Goal: Task Accomplishment & Management: Manage account settings

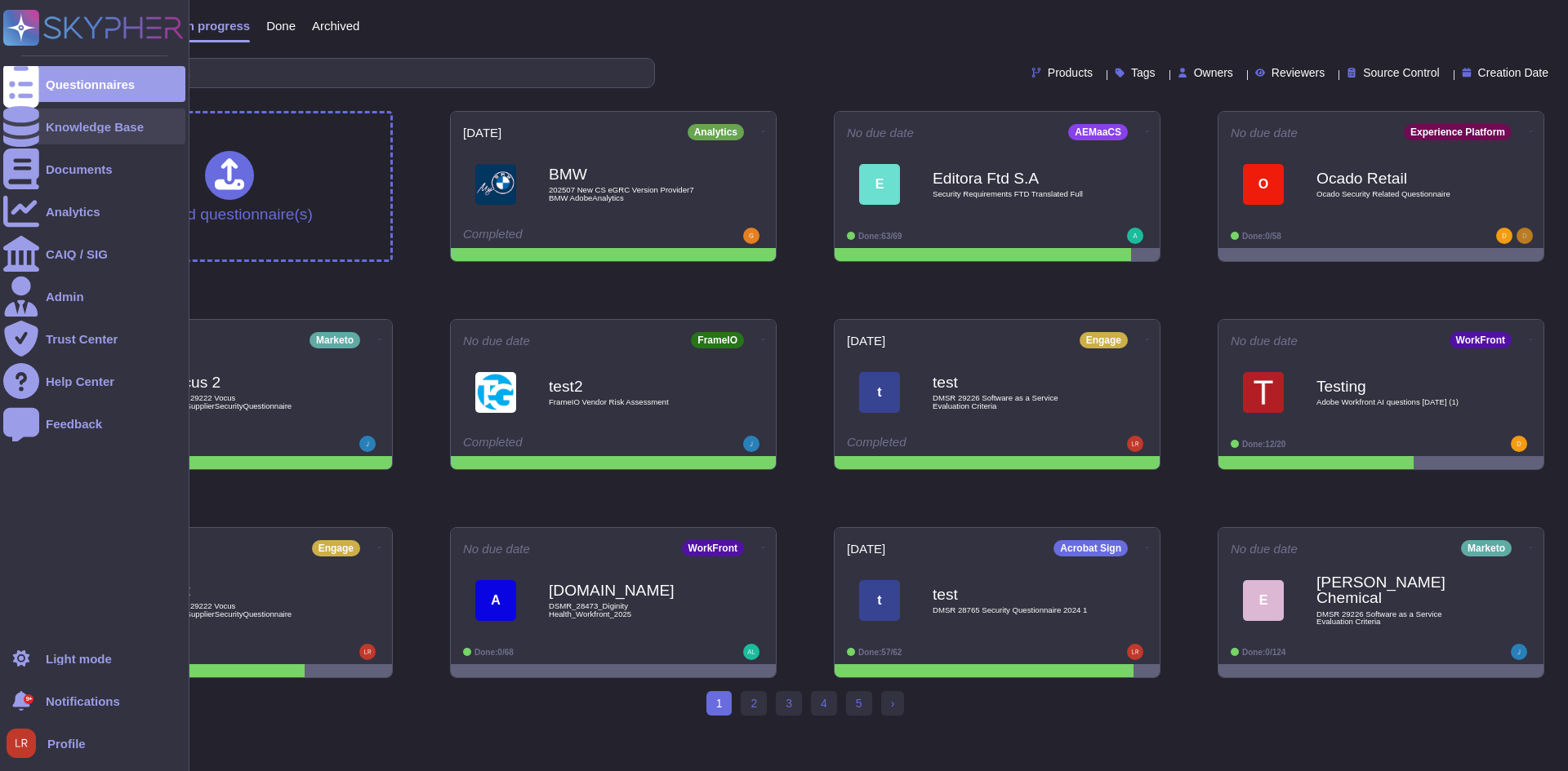
click at [16, 124] on icon at bounding box center [20, 126] width 36 height 40
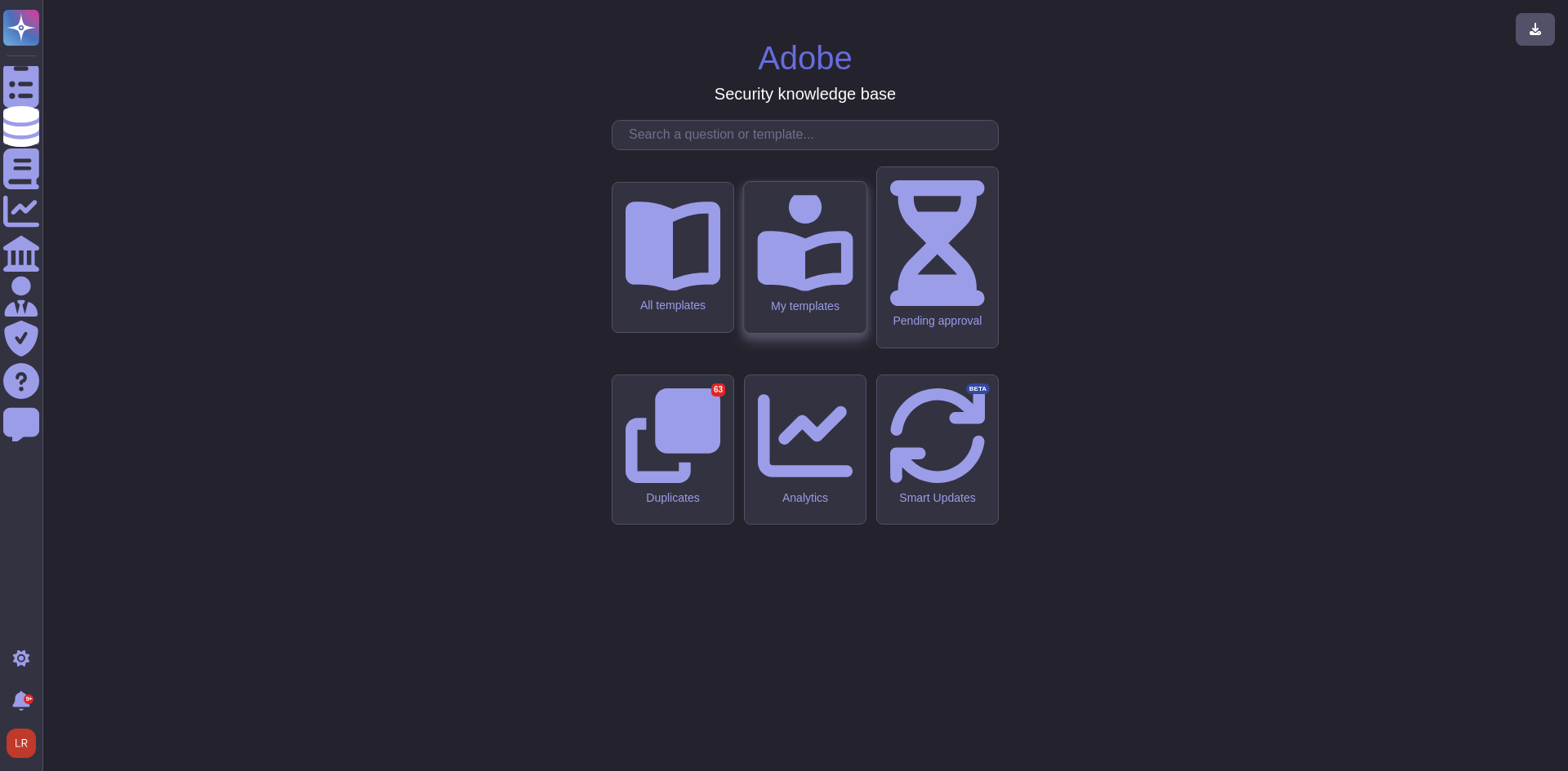
click at [803, 293] on icon at bounding box center [804, 241] width 95 height 101
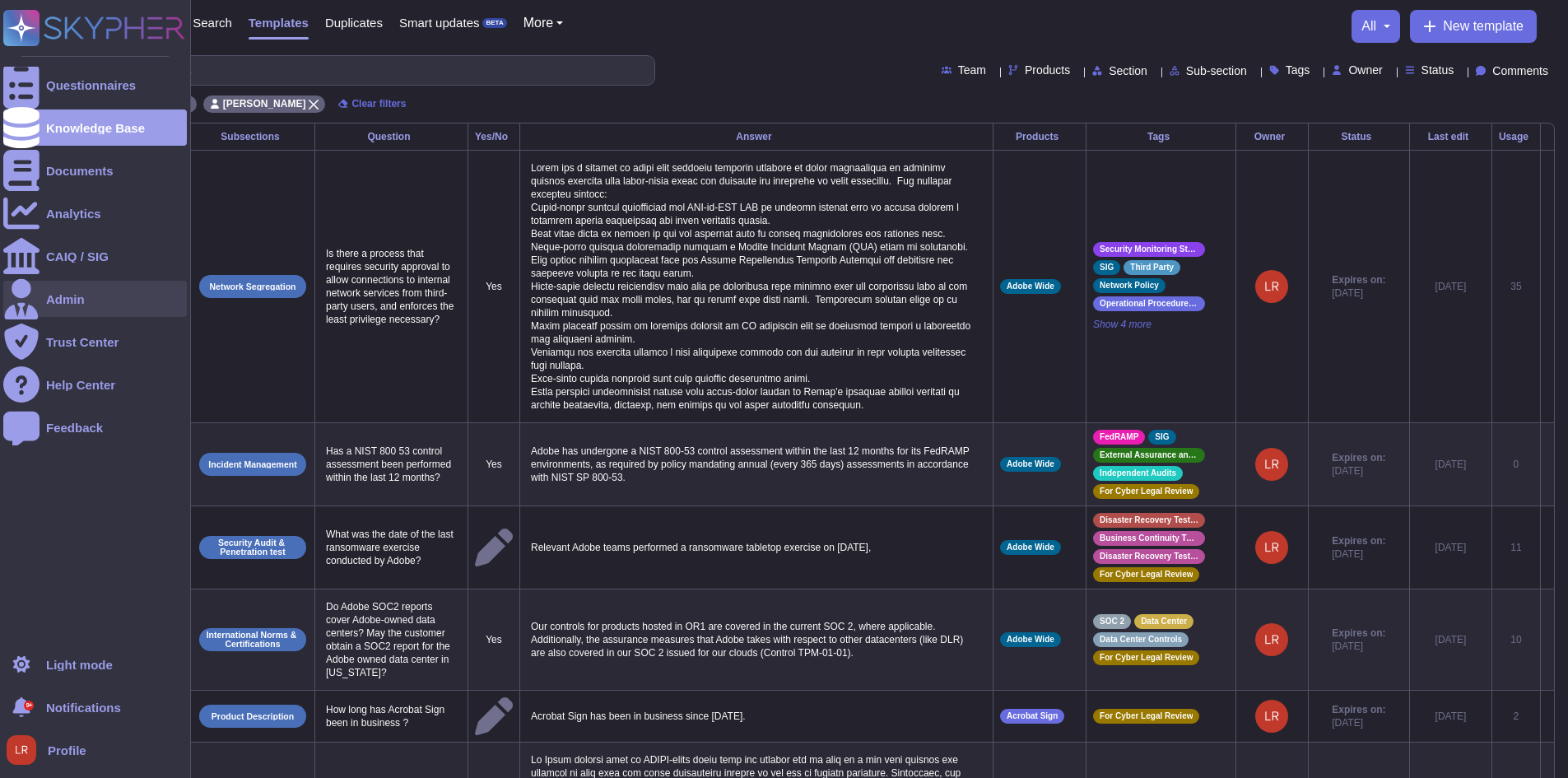
click at [30, 297] on icon at bounding box center [20, 299] width 36 height 41
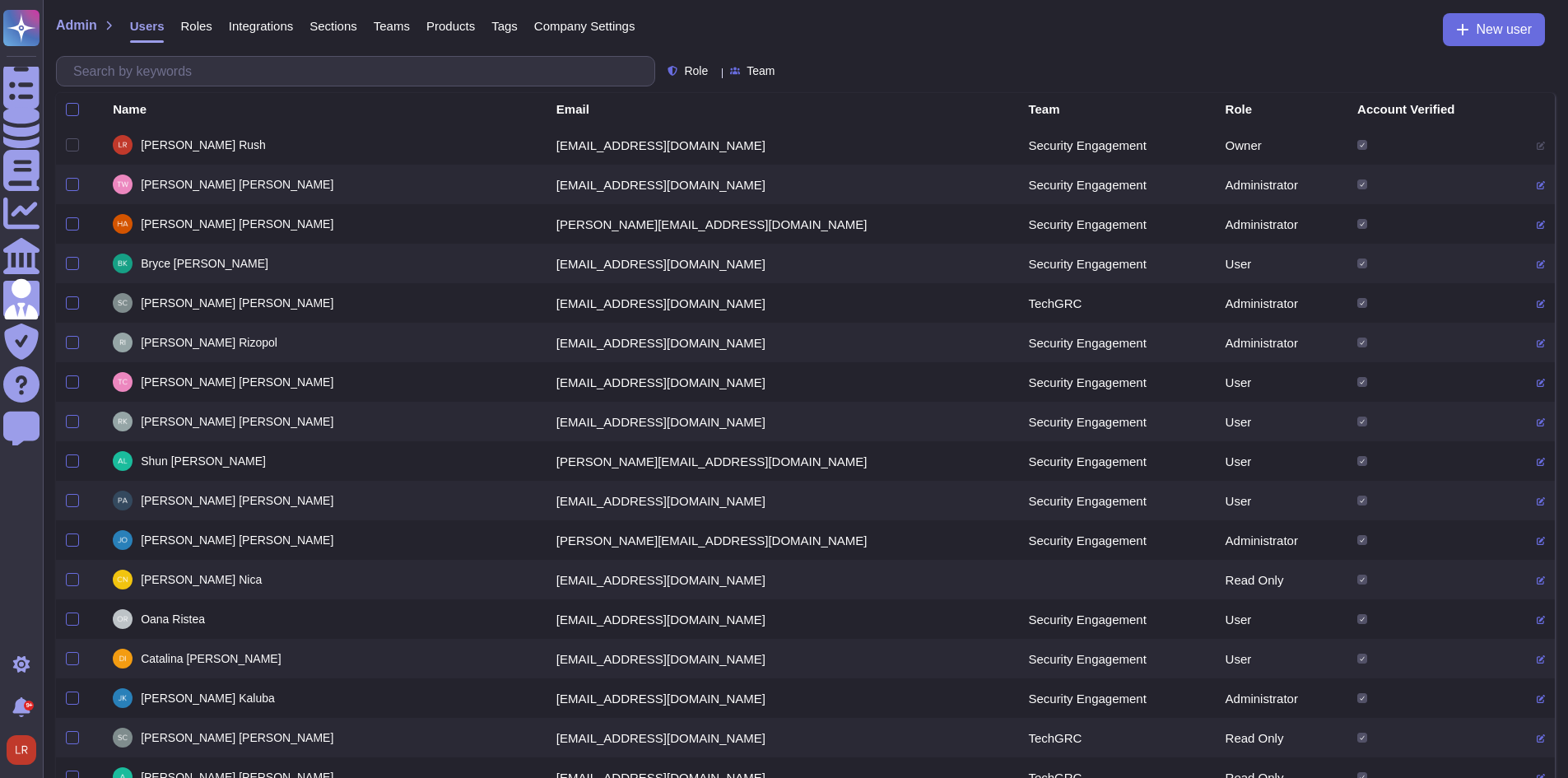
click at [195, 31] on span "Roles" at bounding box center [196, 25] width 31 height 13
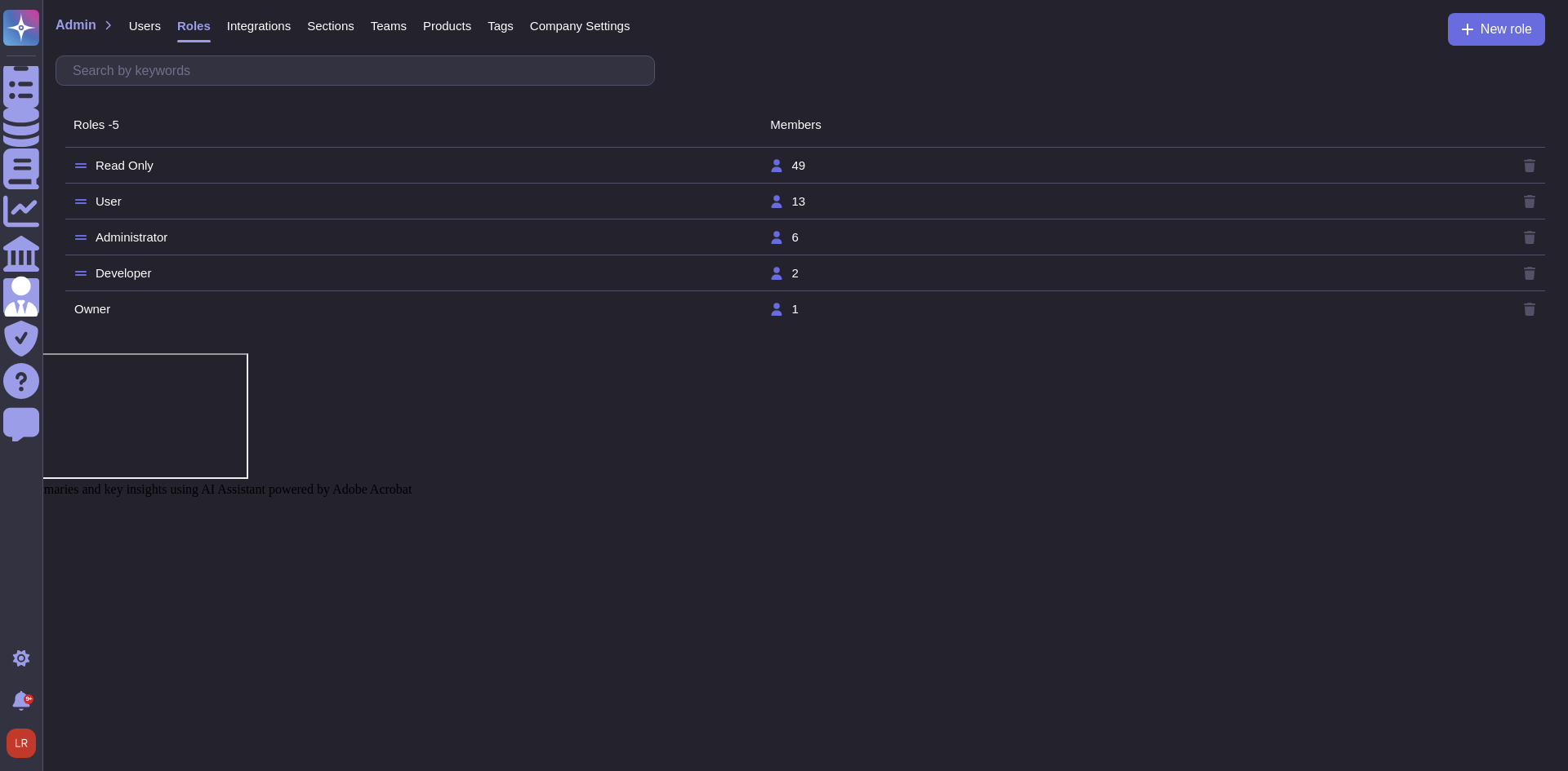
click at [255, 32] on span "Integrations" at bounding box center [259, 25] width 64 height 13
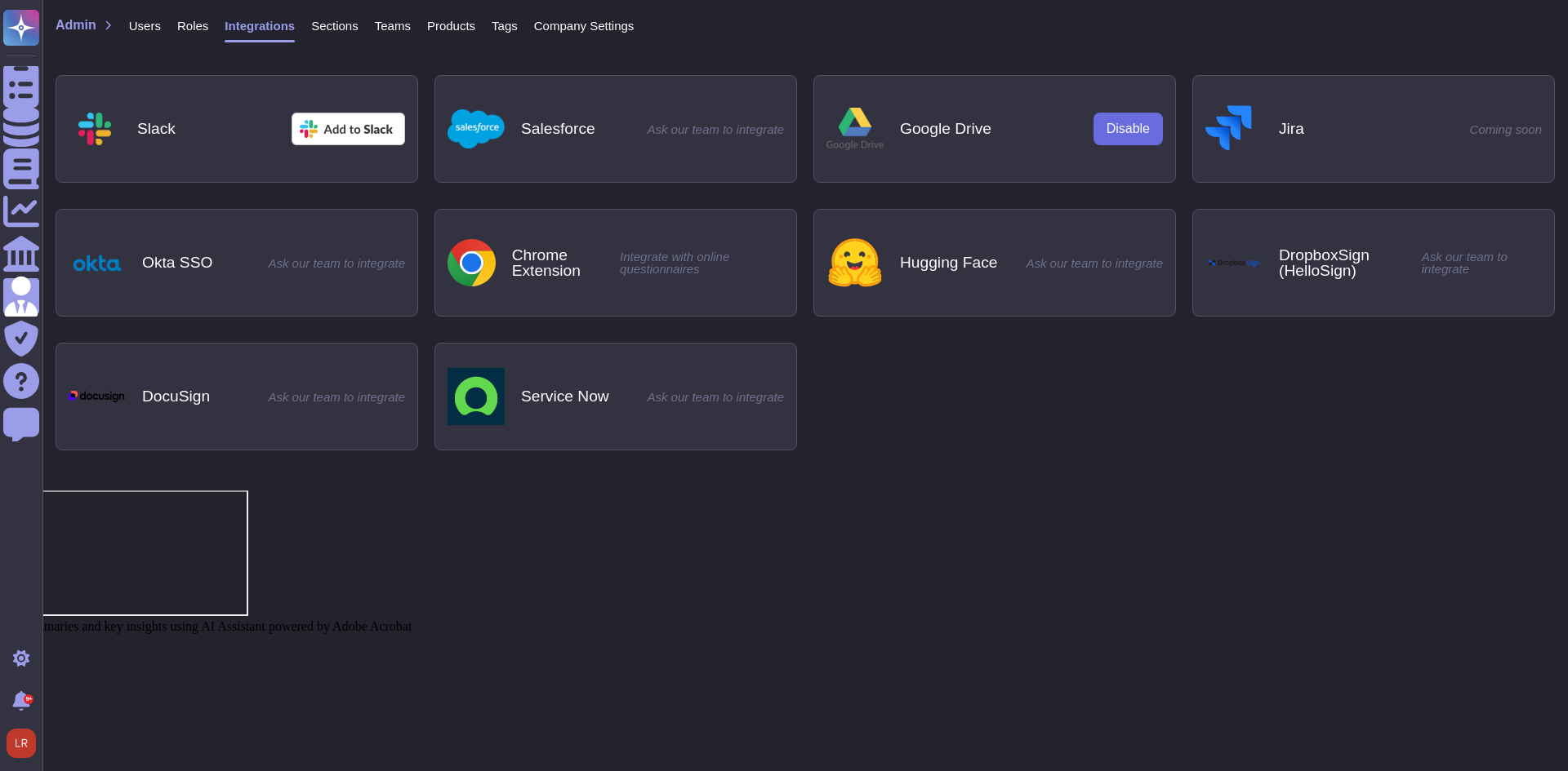
click at [368, 25] on div "Teams" at bounding box center [384, 30] width 52 height 33
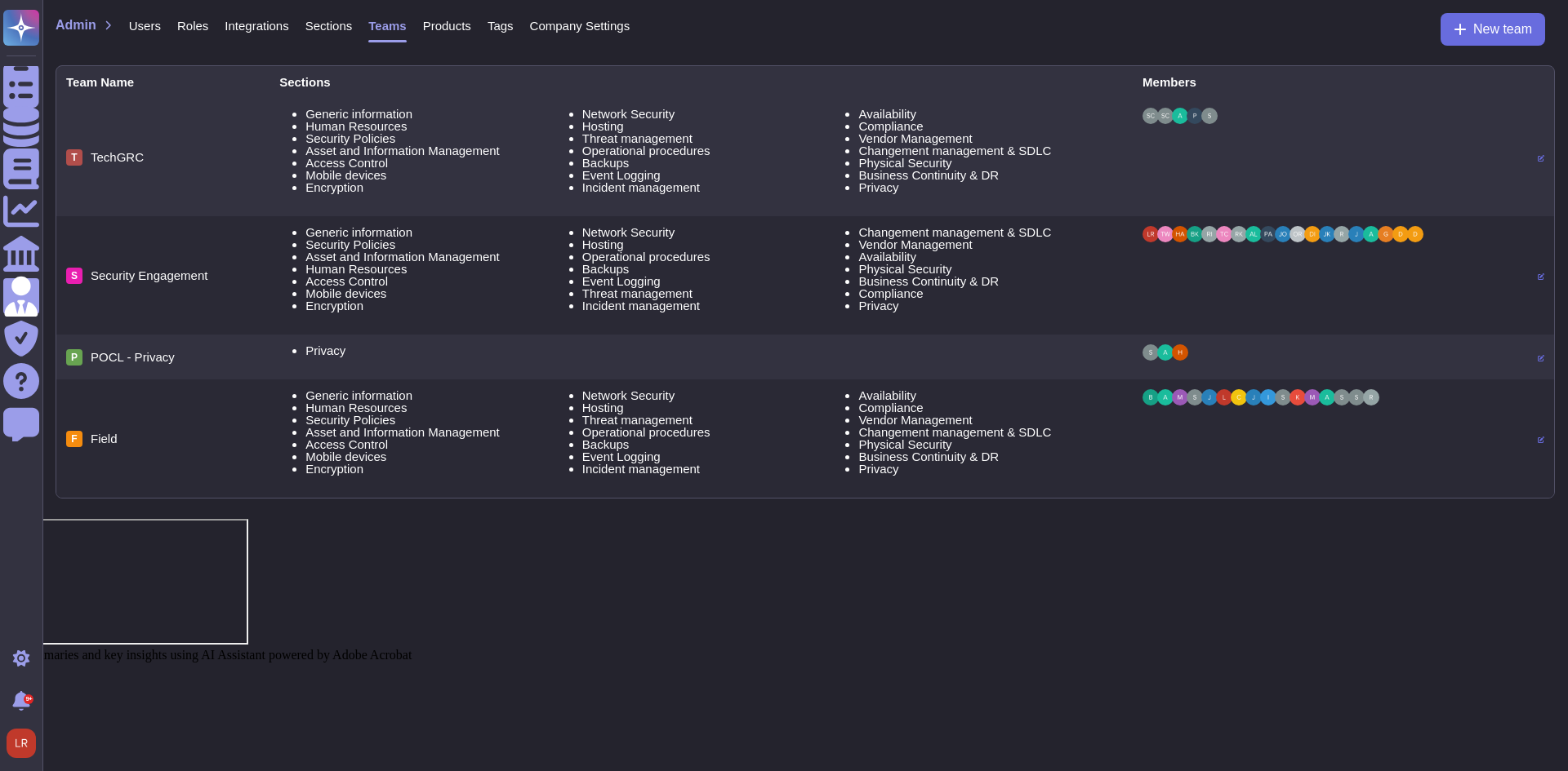
click at [447, 29] on span "Products" at bounding box center [447, 25] width 48 height 13
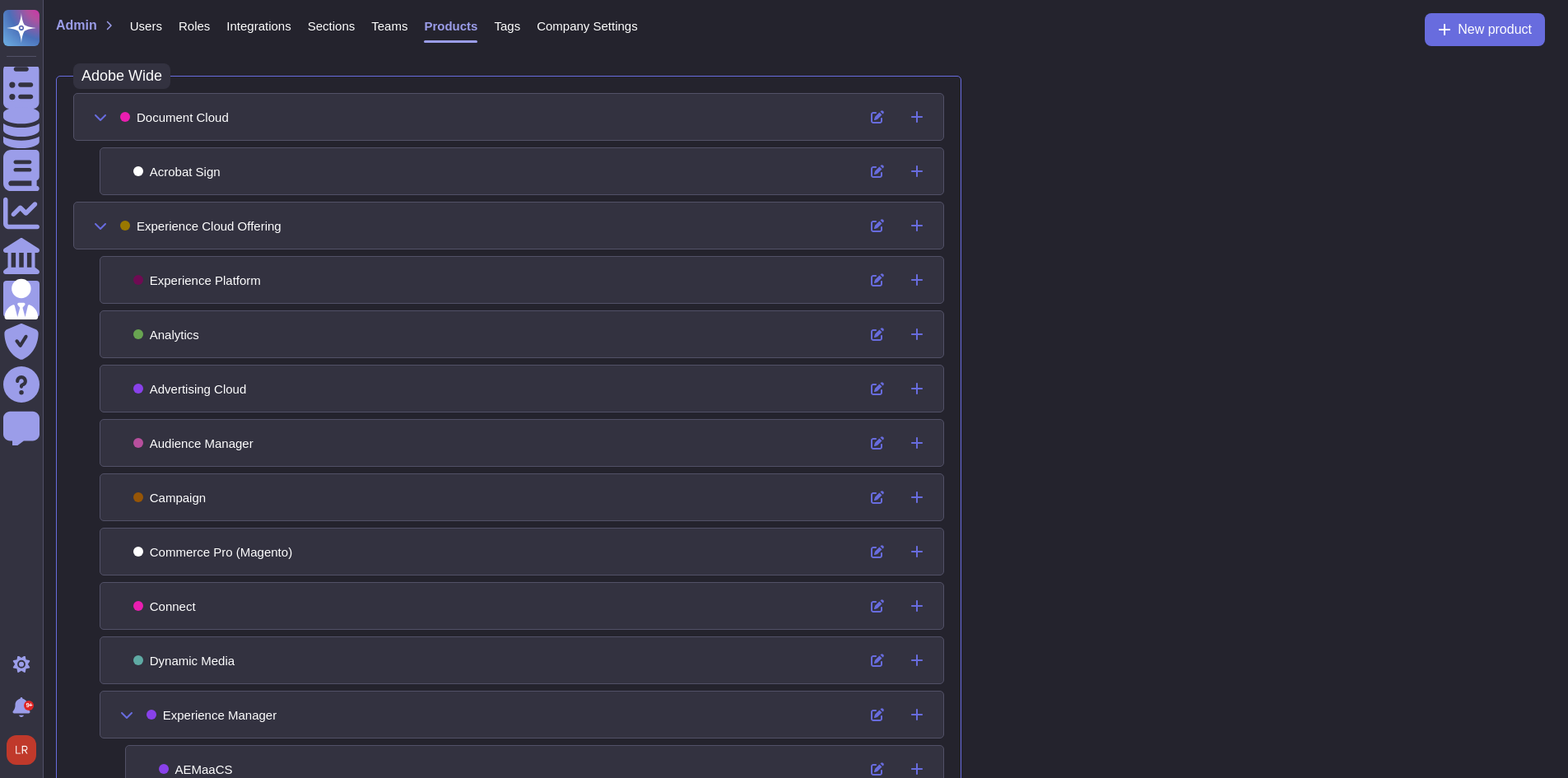
click at [357, 30] on div "Teams" at bounding box center [381, 30] width 52 height 33
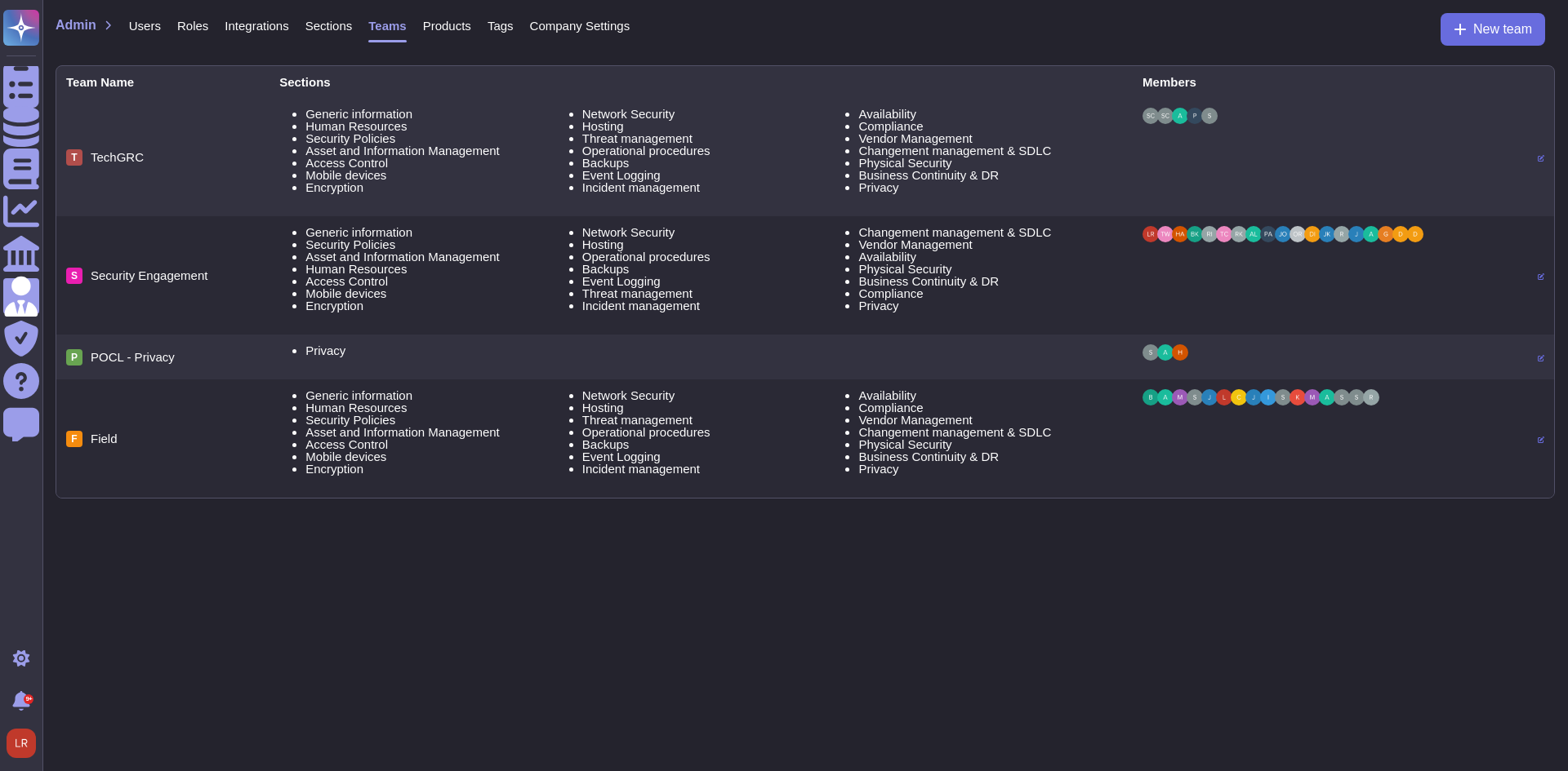
click at [591, 32] on span "Company Settings" at bounding box center [580, 25] width 100 height 13
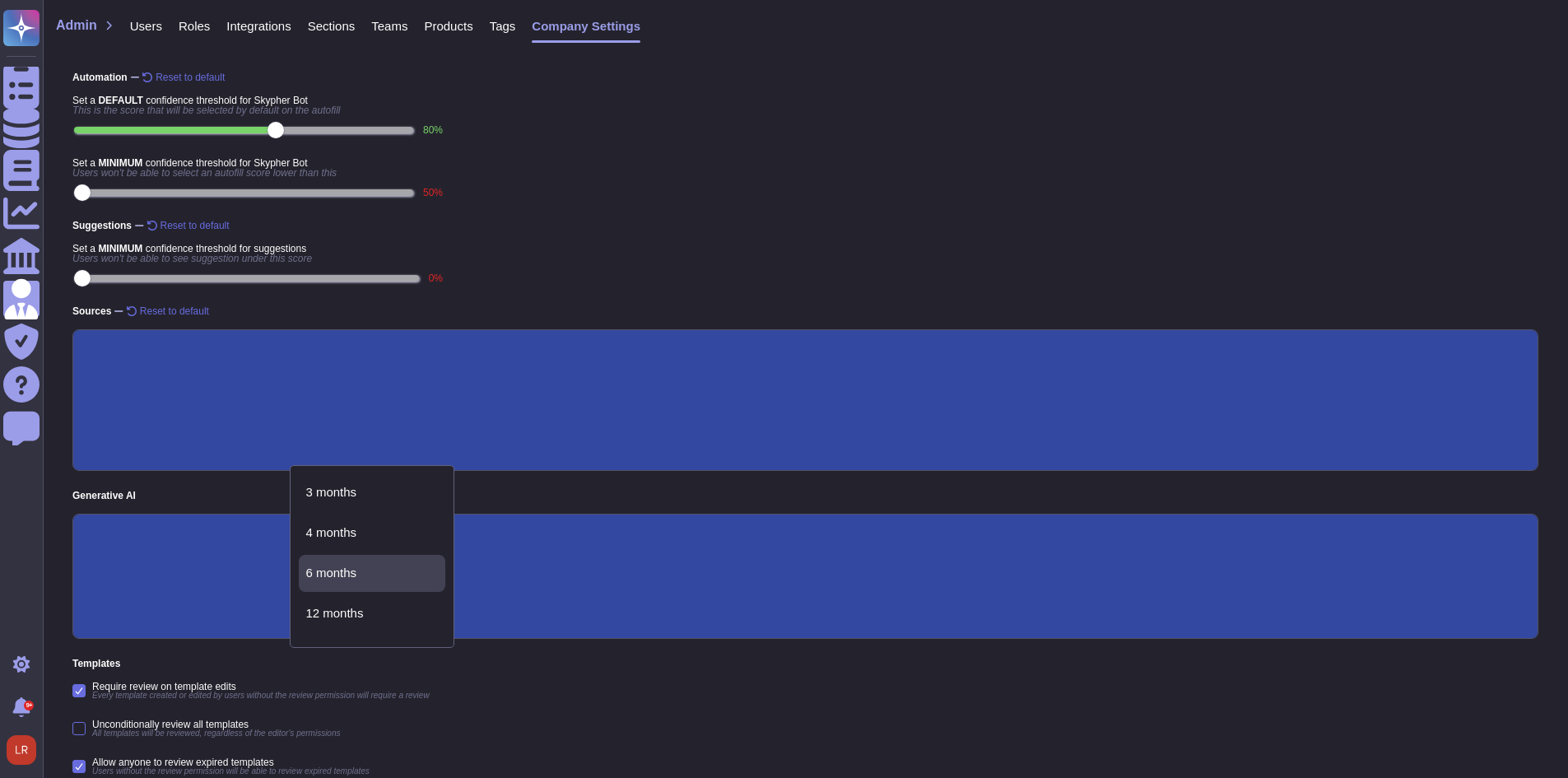
click at [538, 493] on span "Generative AI" at bounding box center [806, 495] width 1466 height 10
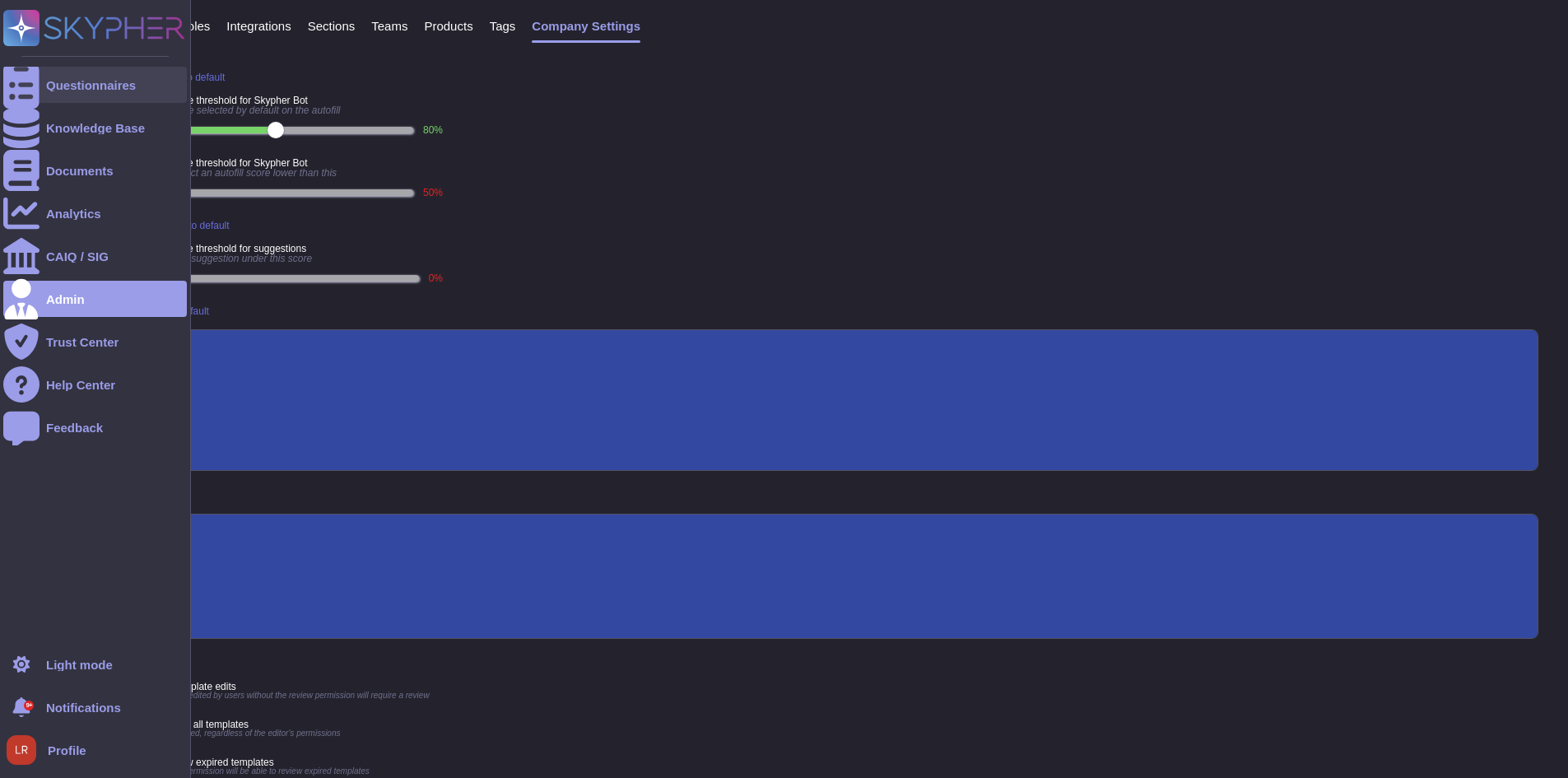
click at [30, 88] on icon at bounding box center [20, 85] width 36 height 49
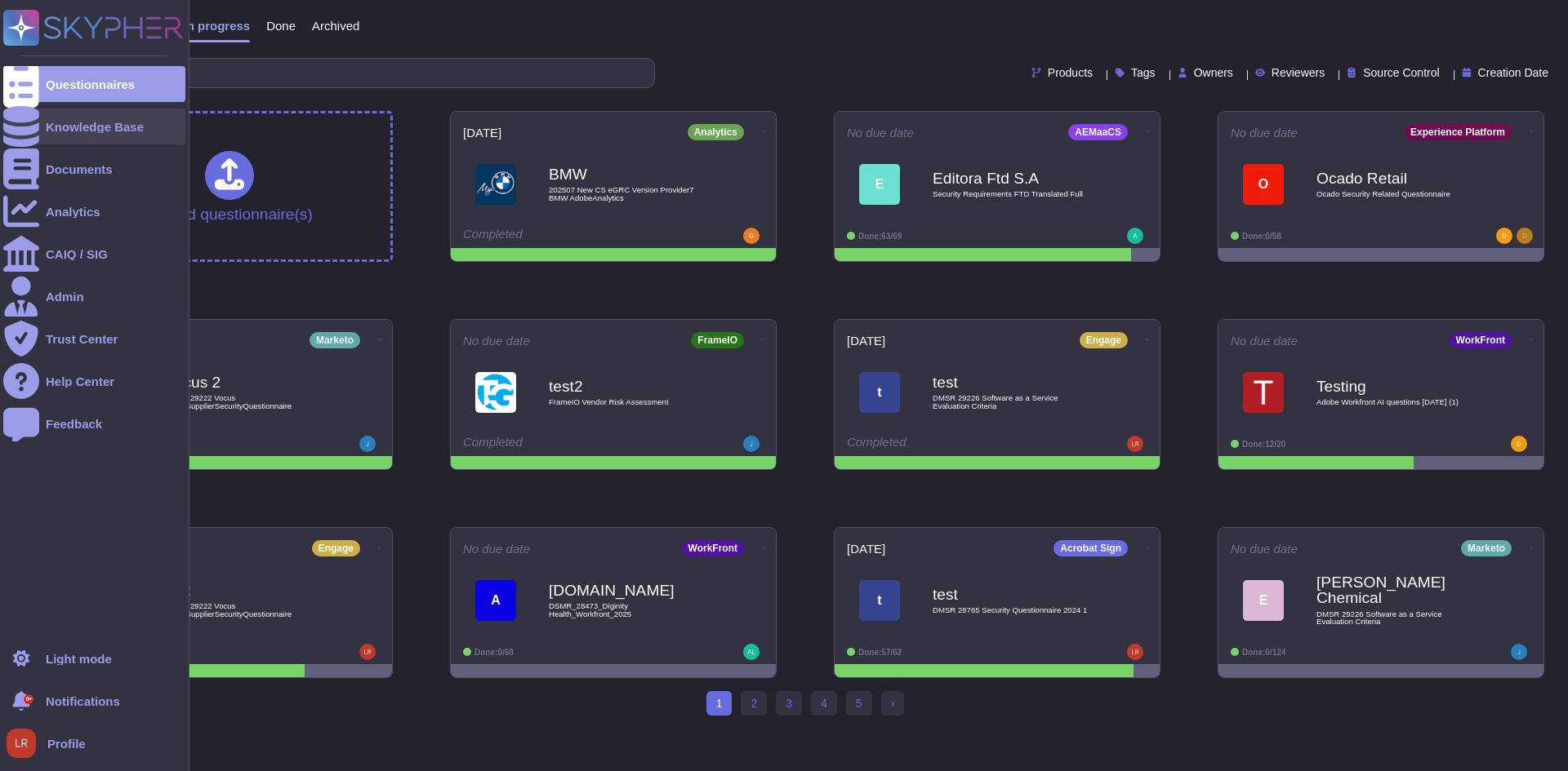
click at [23, 124] on icon at bounding box center [20, 126] width 36 height 40
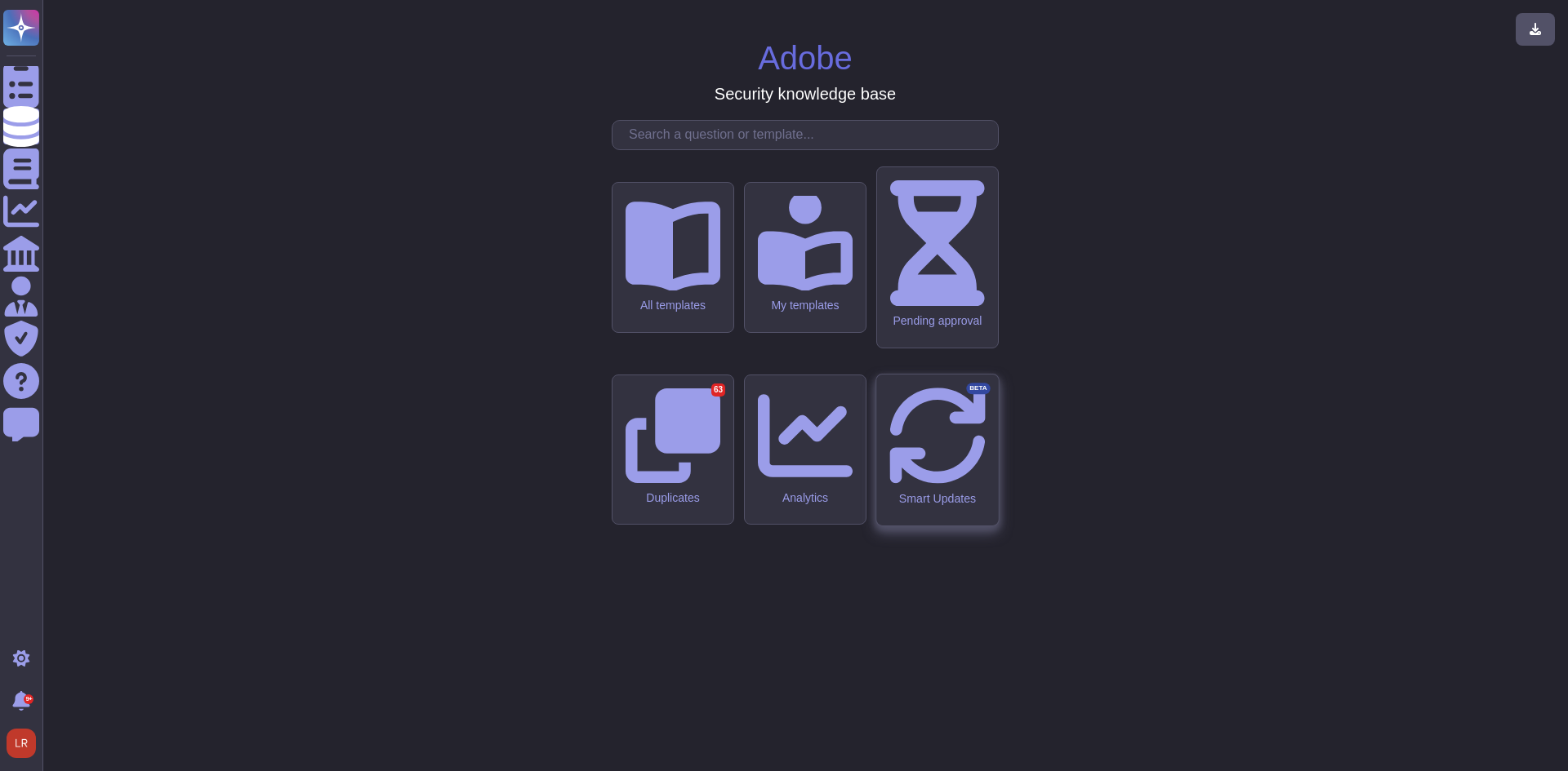
click at [938, 443] on icon at bounding box center [936, 435] width 95 height 95
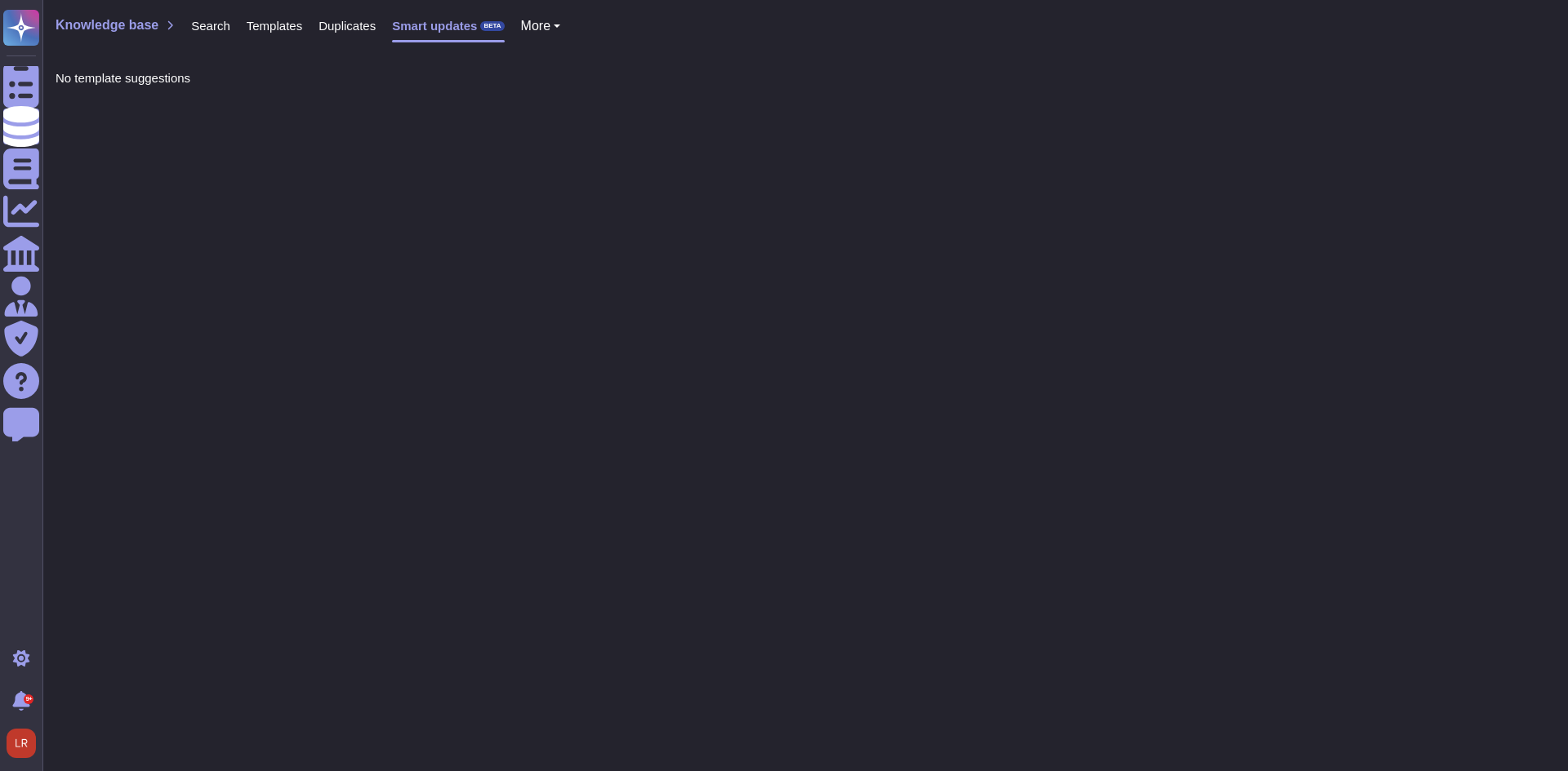
click at [254, 24] on span "Templates" at bounding box center [274, 25] width 56 height 13
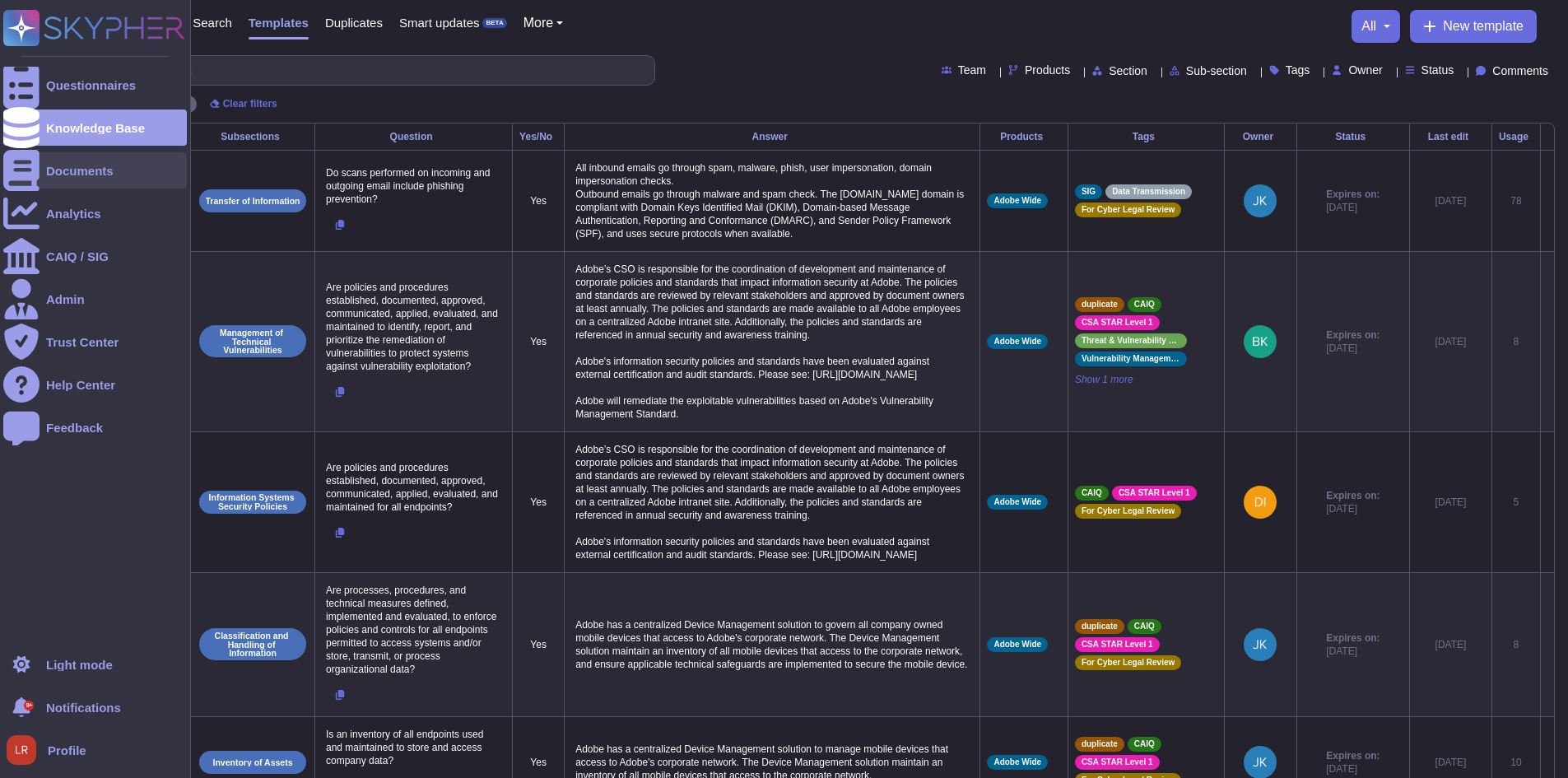
click at [76, 179] on div "Documents" at bounding box center [94, 170] width 183 height 36
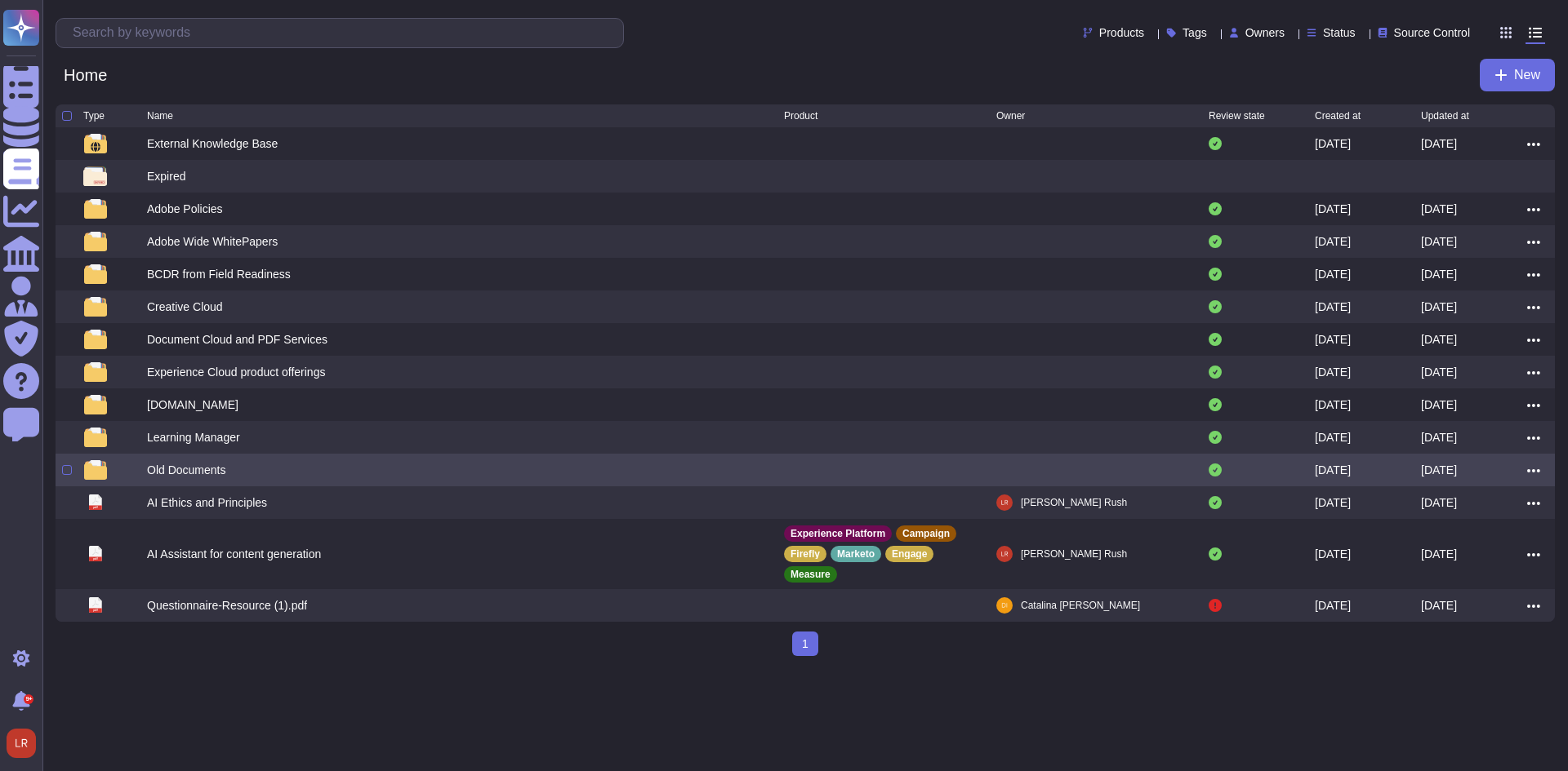
click at [254, 464] on div "Old Documents" at bounding box center [465, 470] width 637 height 19
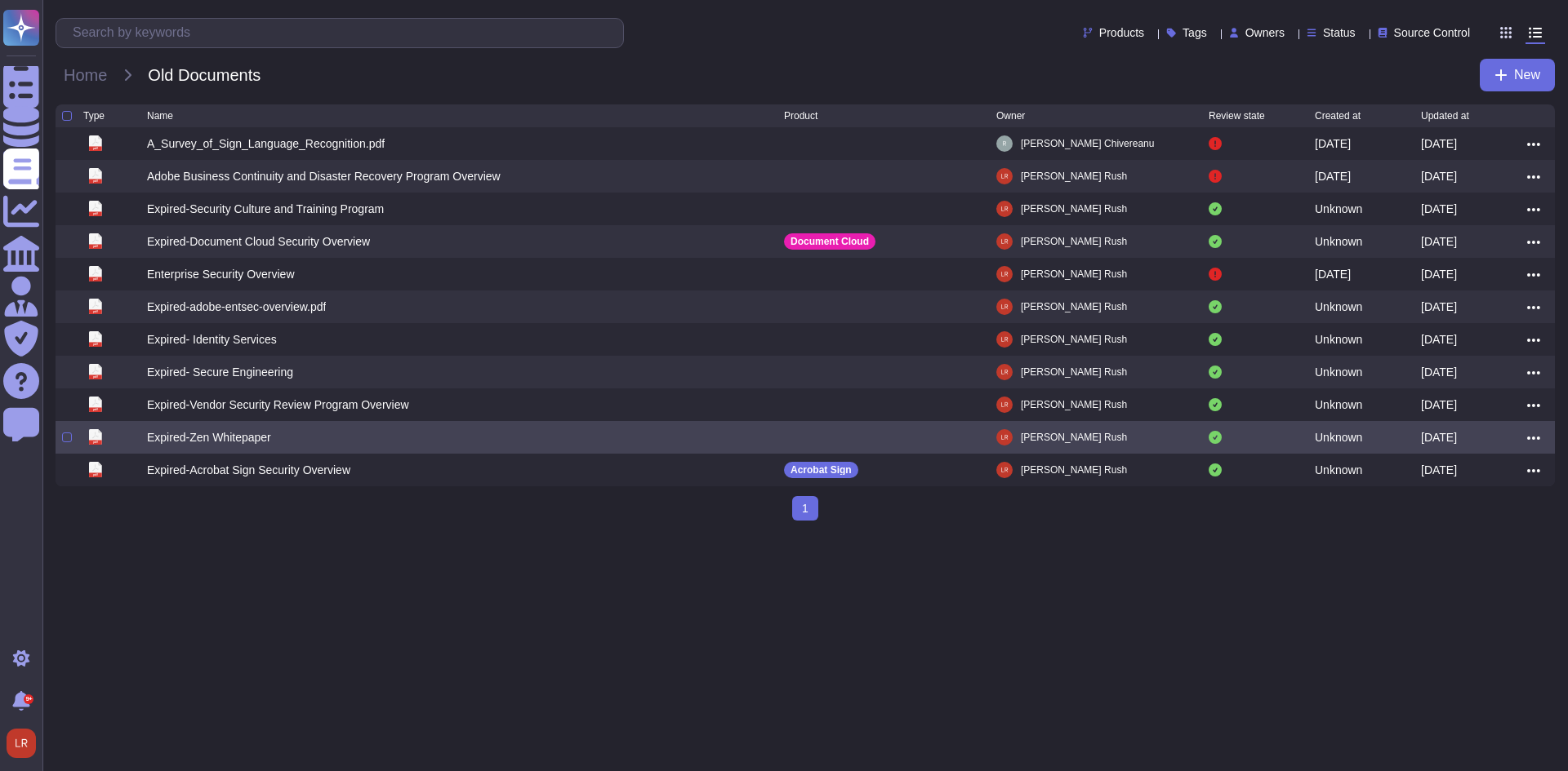
click at [1533, 439] on icon at bounding box center [1533, 438] width 13 height 14
click at [1460, 494] on link "Edit" at bounding box center [1475, 488] width 129 height 23
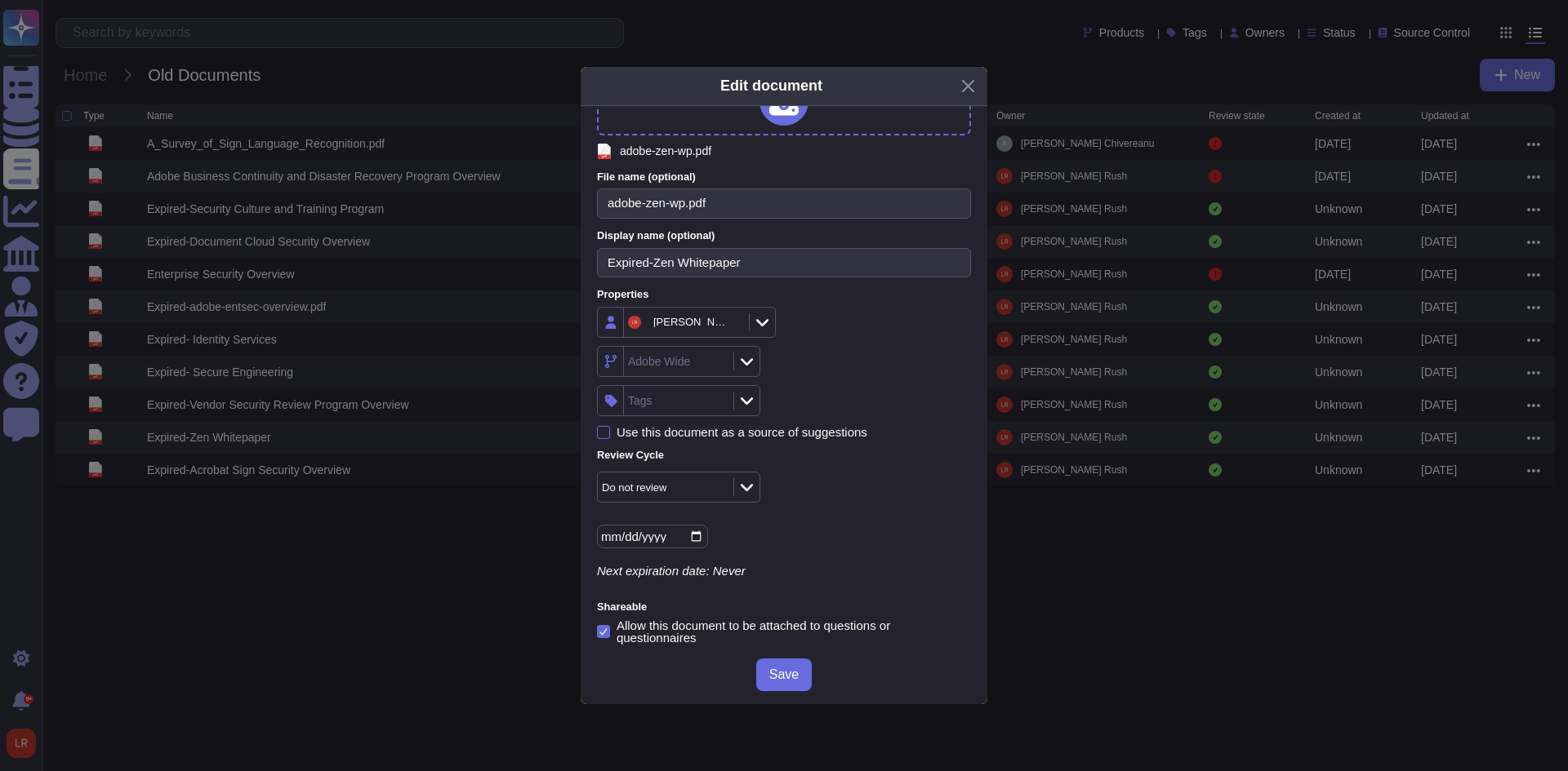
scroll to position [86, 0]
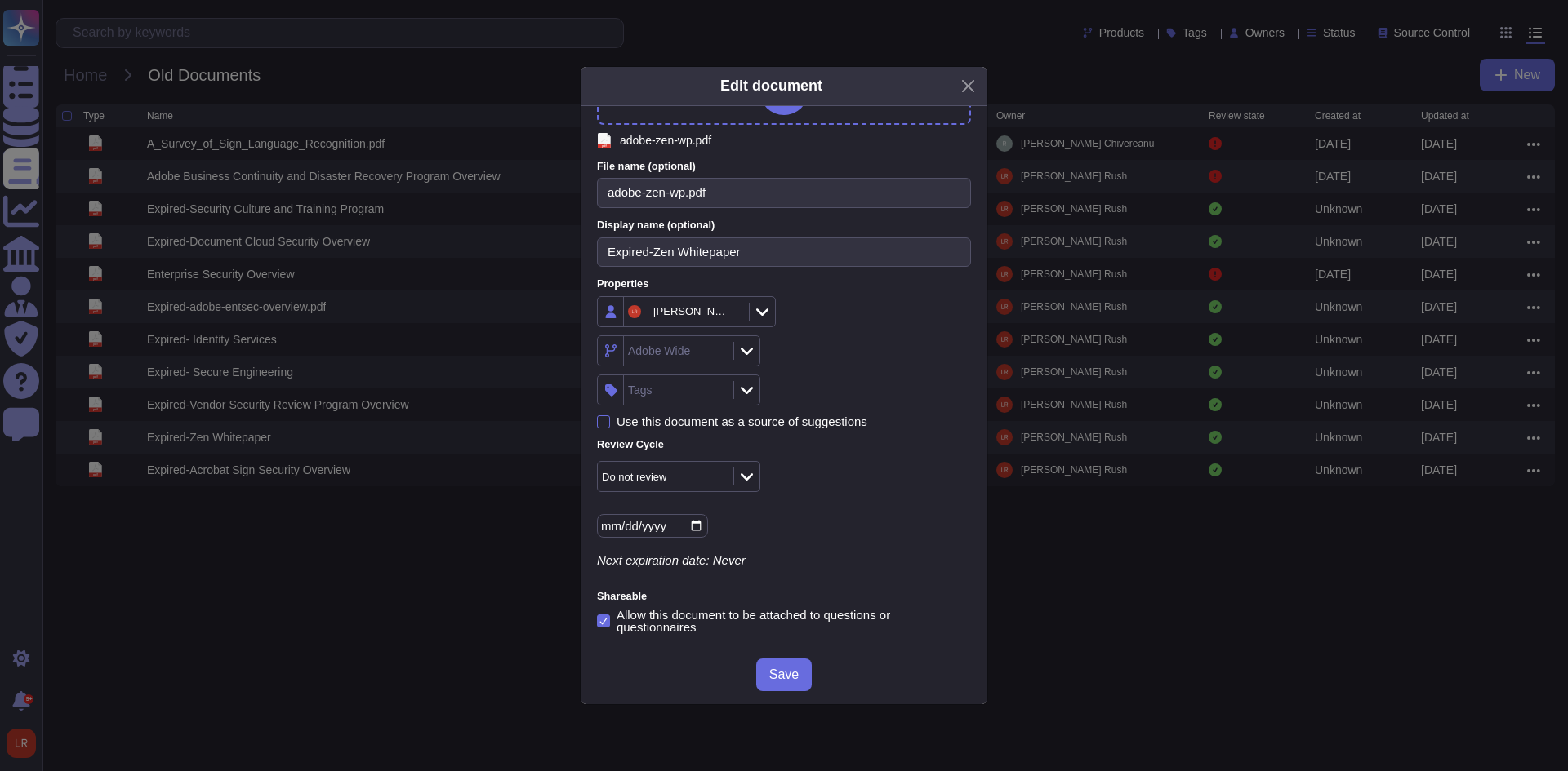
click at [628, 623] on div "Allow this document to be attached to questions or questionnaires" at bounding box center [794, 621] width 354 height 24
click at [0, 0] on input "Allow this document to be attached to questions or questionnaires" at bounding box center [0, 0] width 0 height 0
click at [792, 658] on button "Save" at bounding box center [784, 675] width 56 height 33
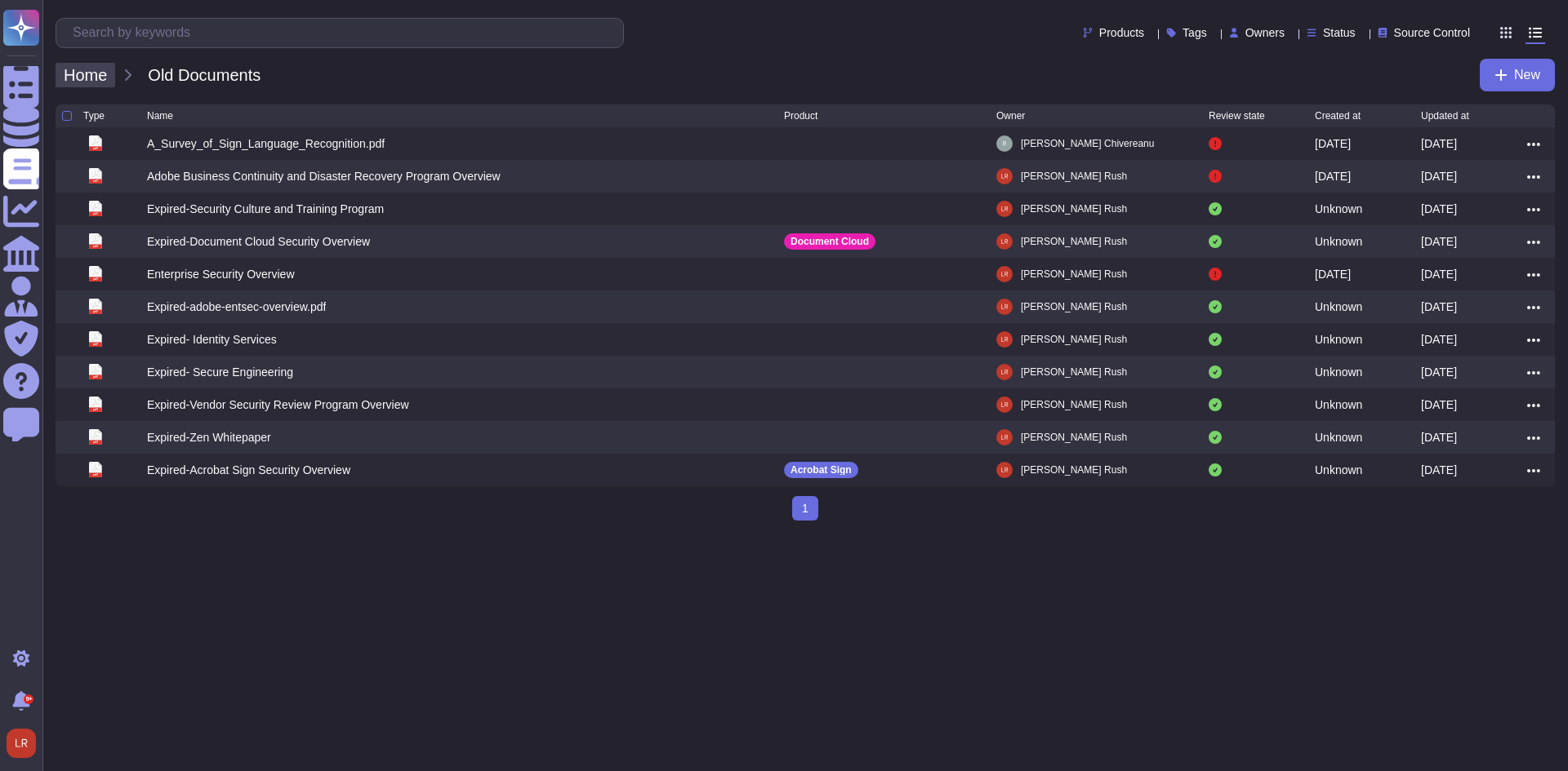
click at [91, 79] on span "Home" at bounding box center [86, 74] width 60 height 24
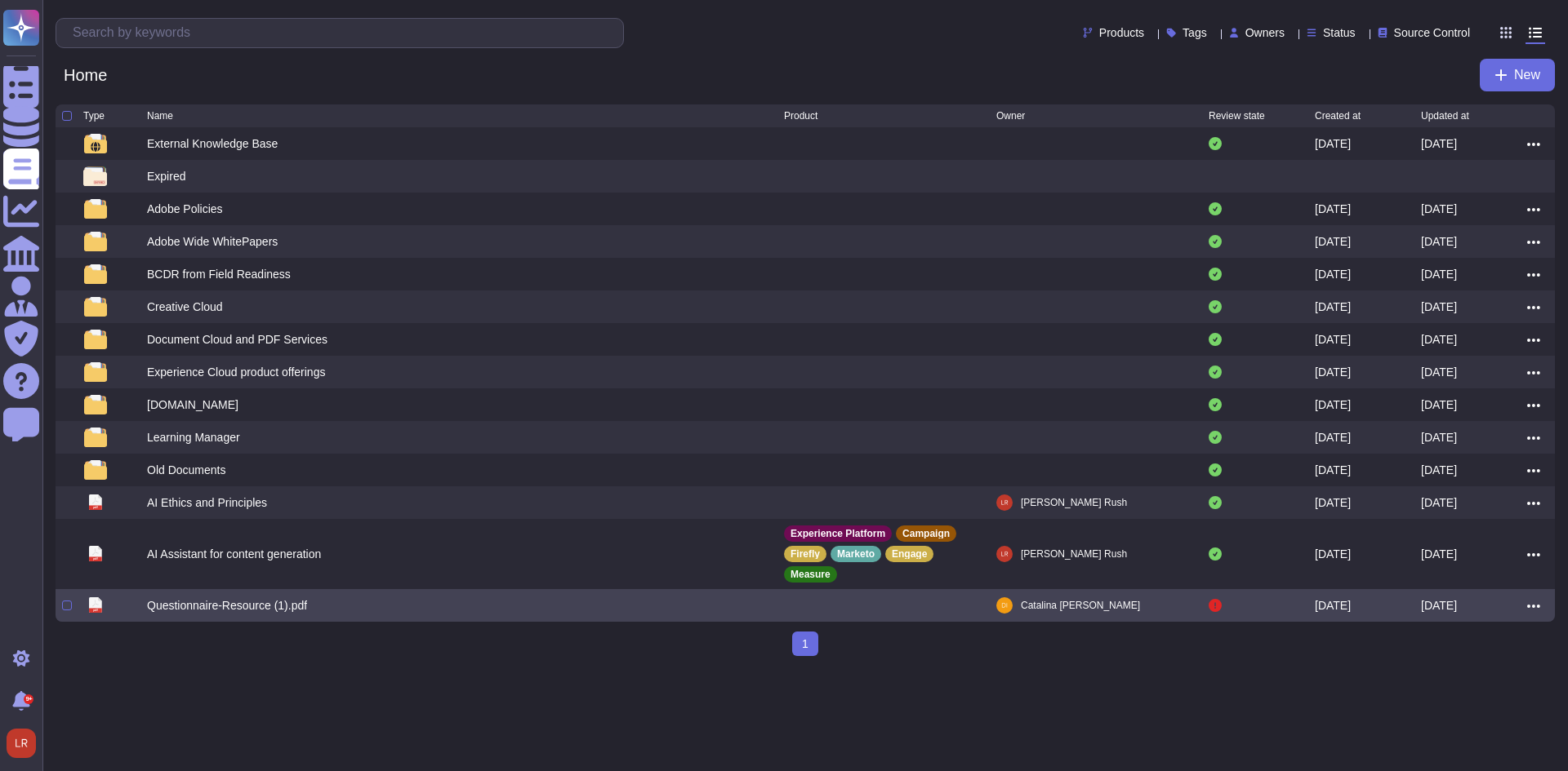
click at [353, 596] on div "Questionnaire-Resource (1).pdf" at bounding box center [465, 605] width 637 height 19
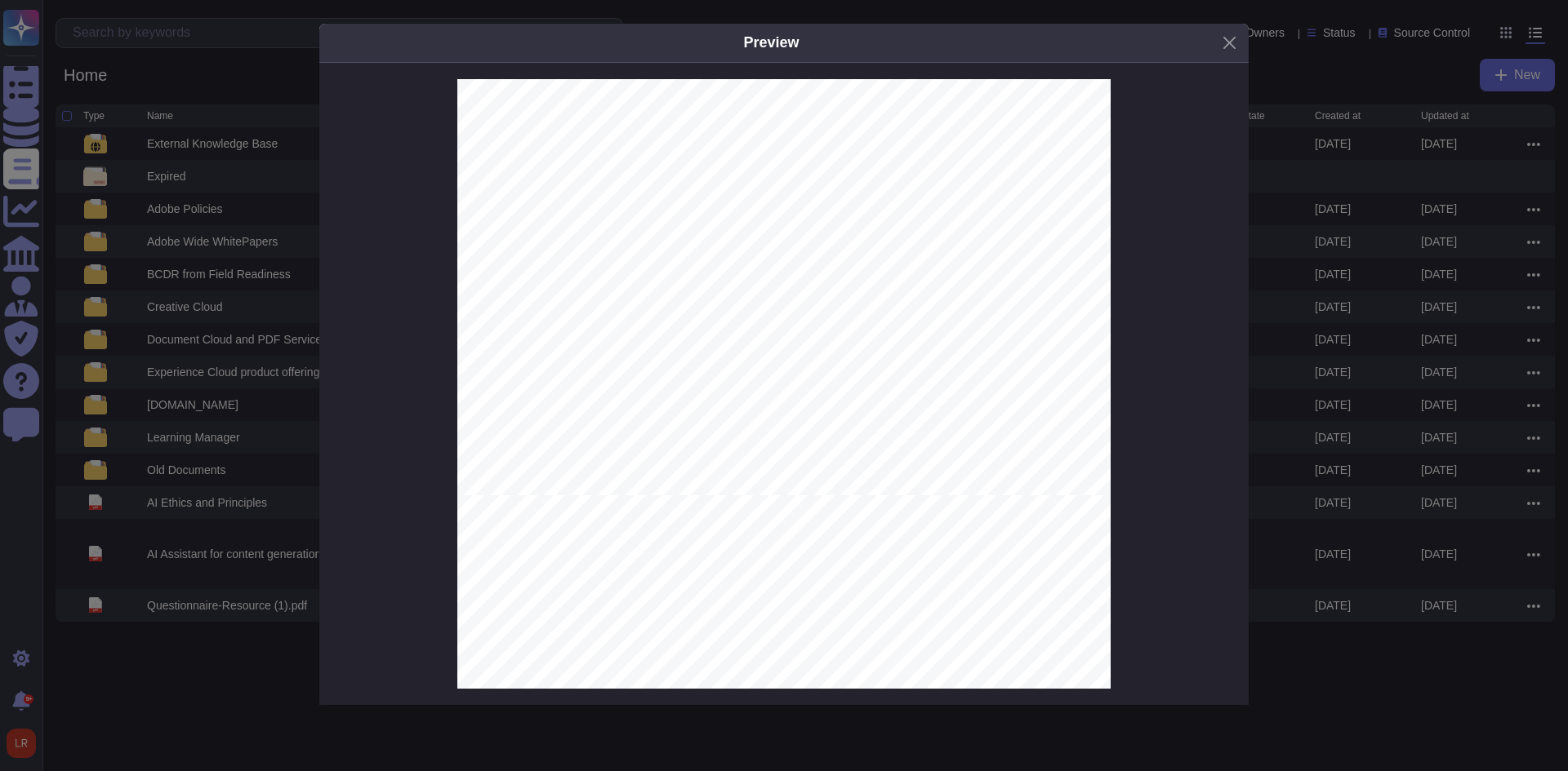
scroll to position [2964, 0]
click at [1232, 47] on button "Close" at bounding box center [1229, 42] width 25 height 25
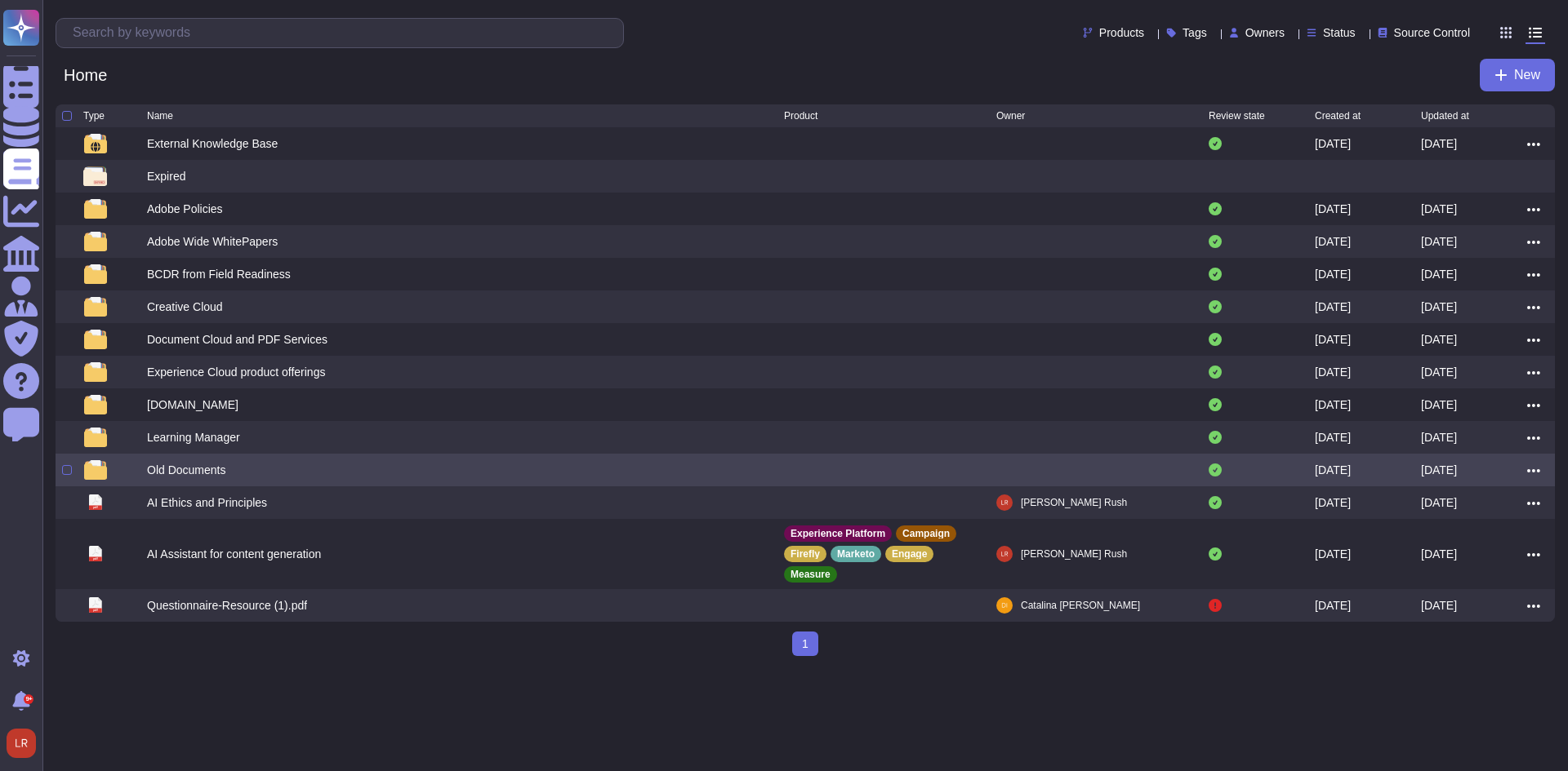
click at [253, 473] on div "Old Documents" at bounding box center [465, 470] width 637 height 19
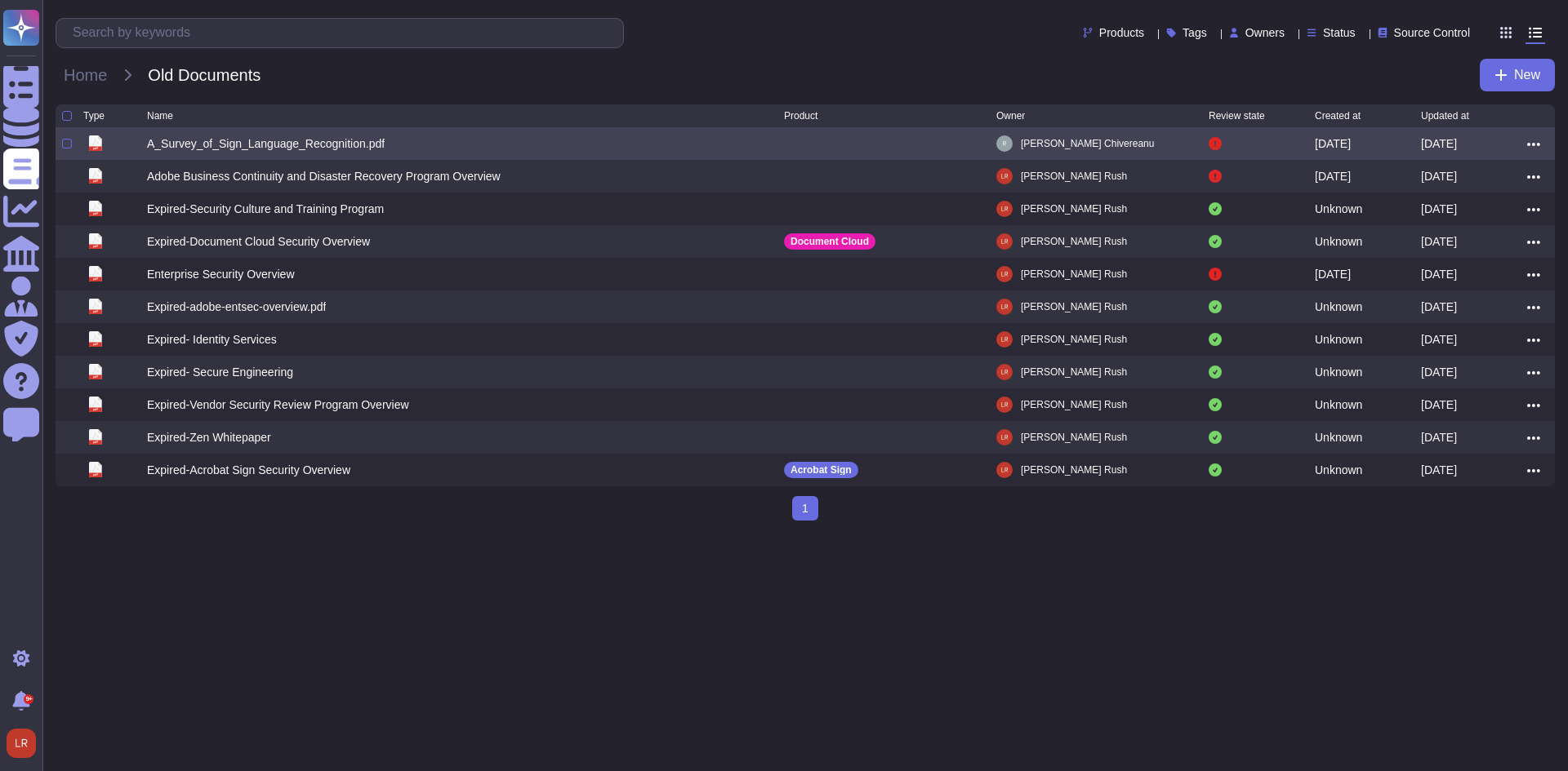
click at [366, 149] on div "A_Survey_of_Sign_Language_Recognition.pdf" at bounding box center [266, 143] width 238 height 16
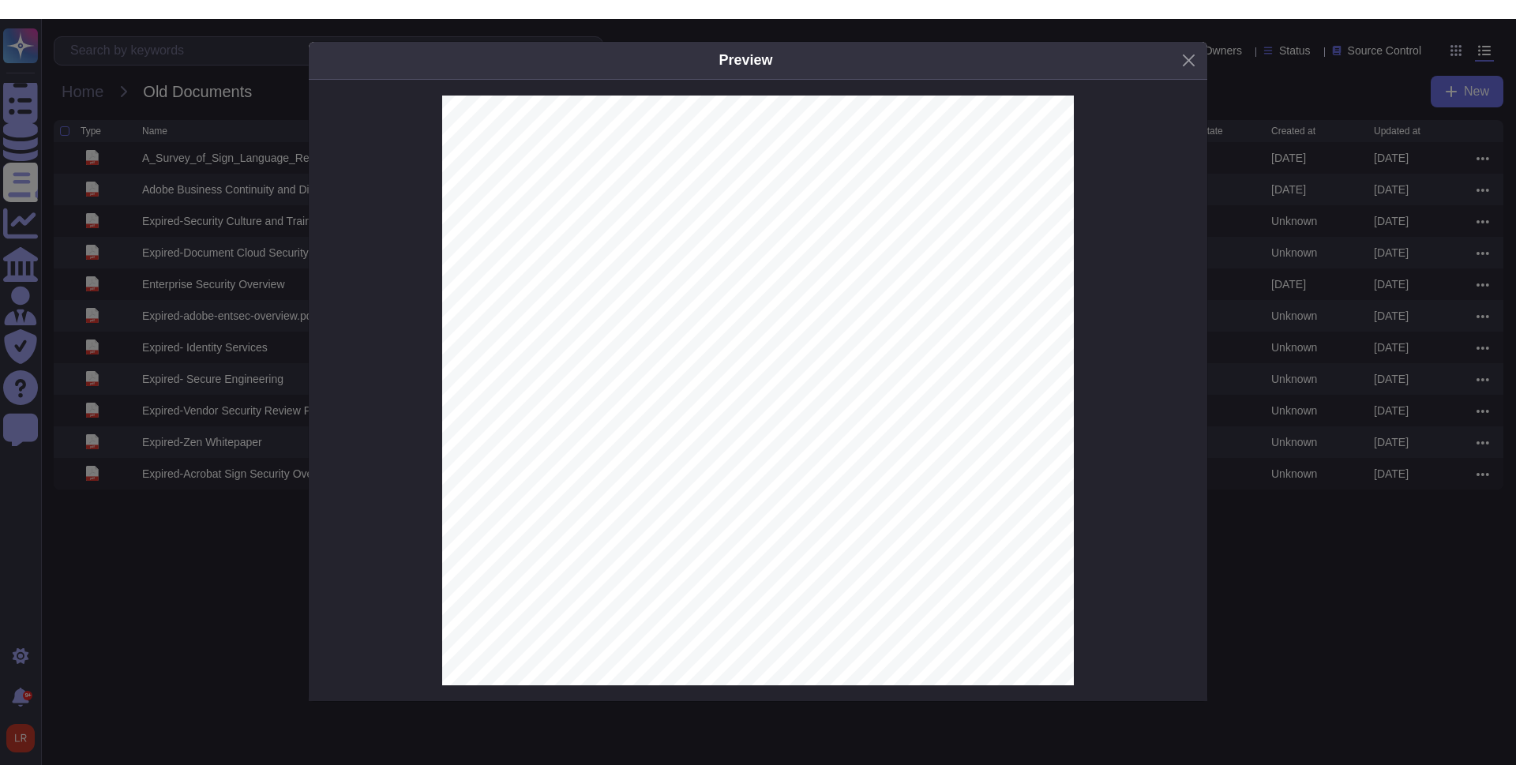
scroll to position [1050, 0]
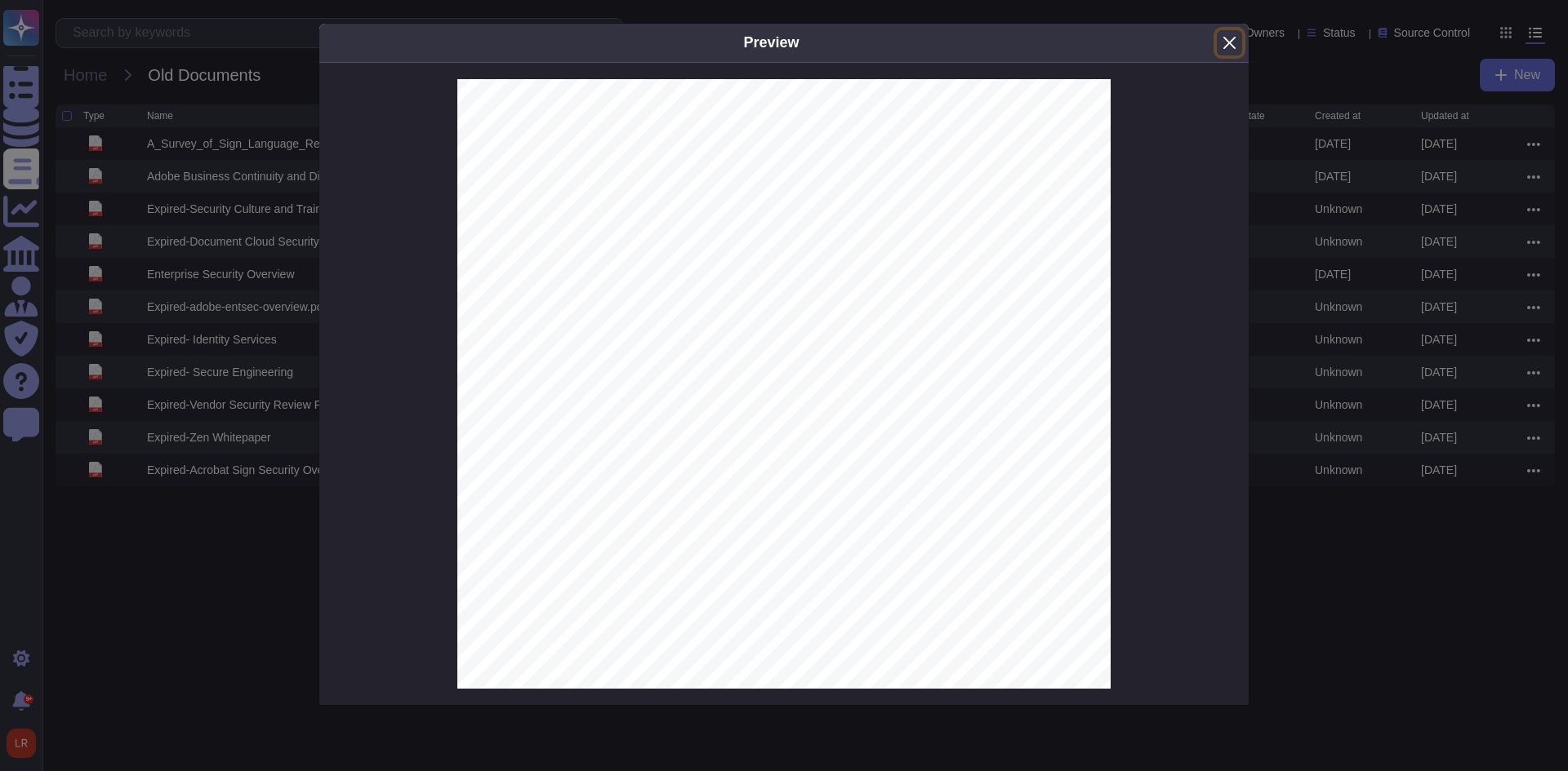
click at [1233, 39] on button "Close" at bounding box center [1229, 42] width 25 height 25
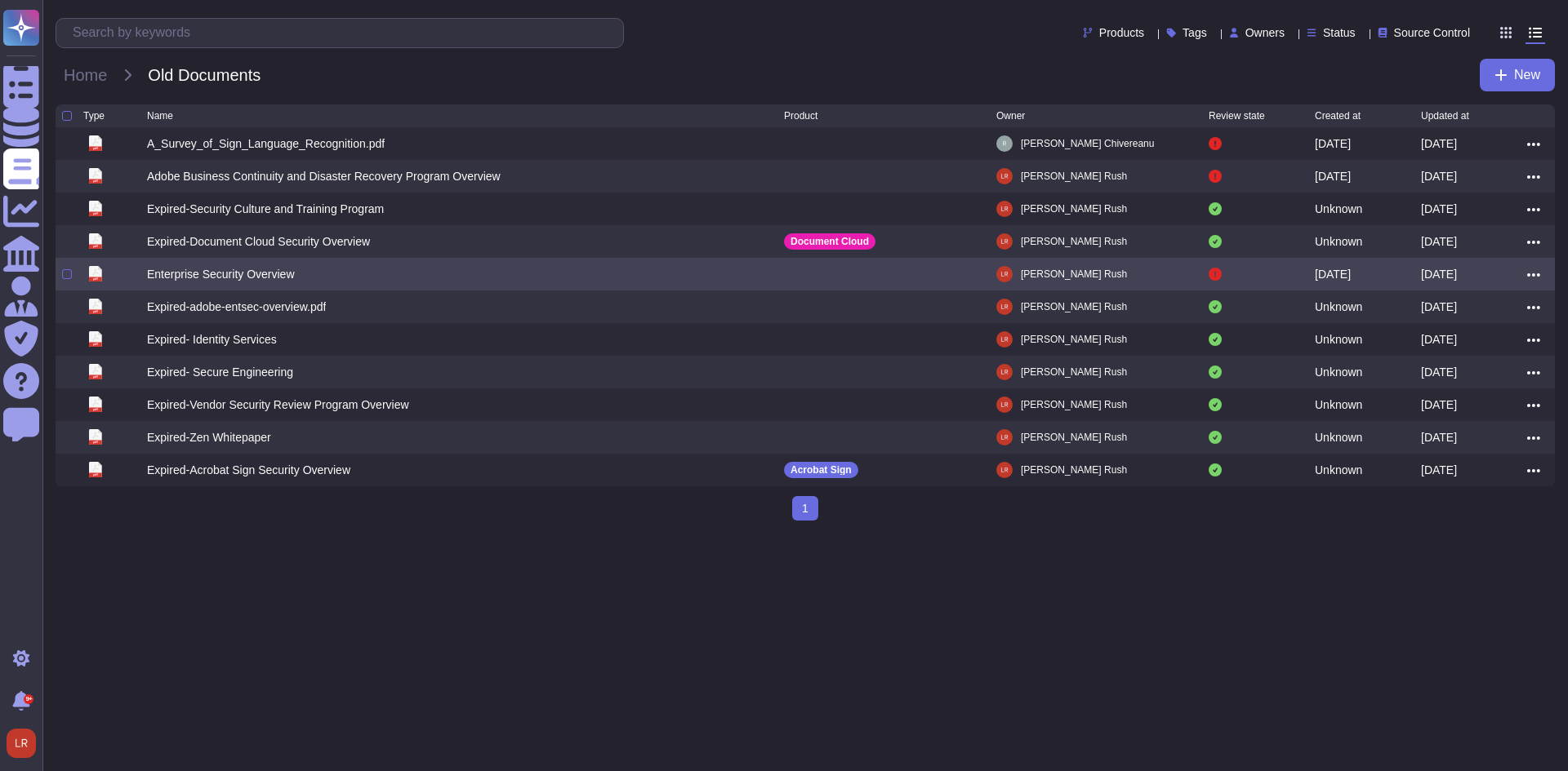
click at [556, 291] on div "pdf Enterprise Security Overview [PERSON_NAME] [DATE] [DATE]" at bounding box center [805, 274] width 1500 height 33
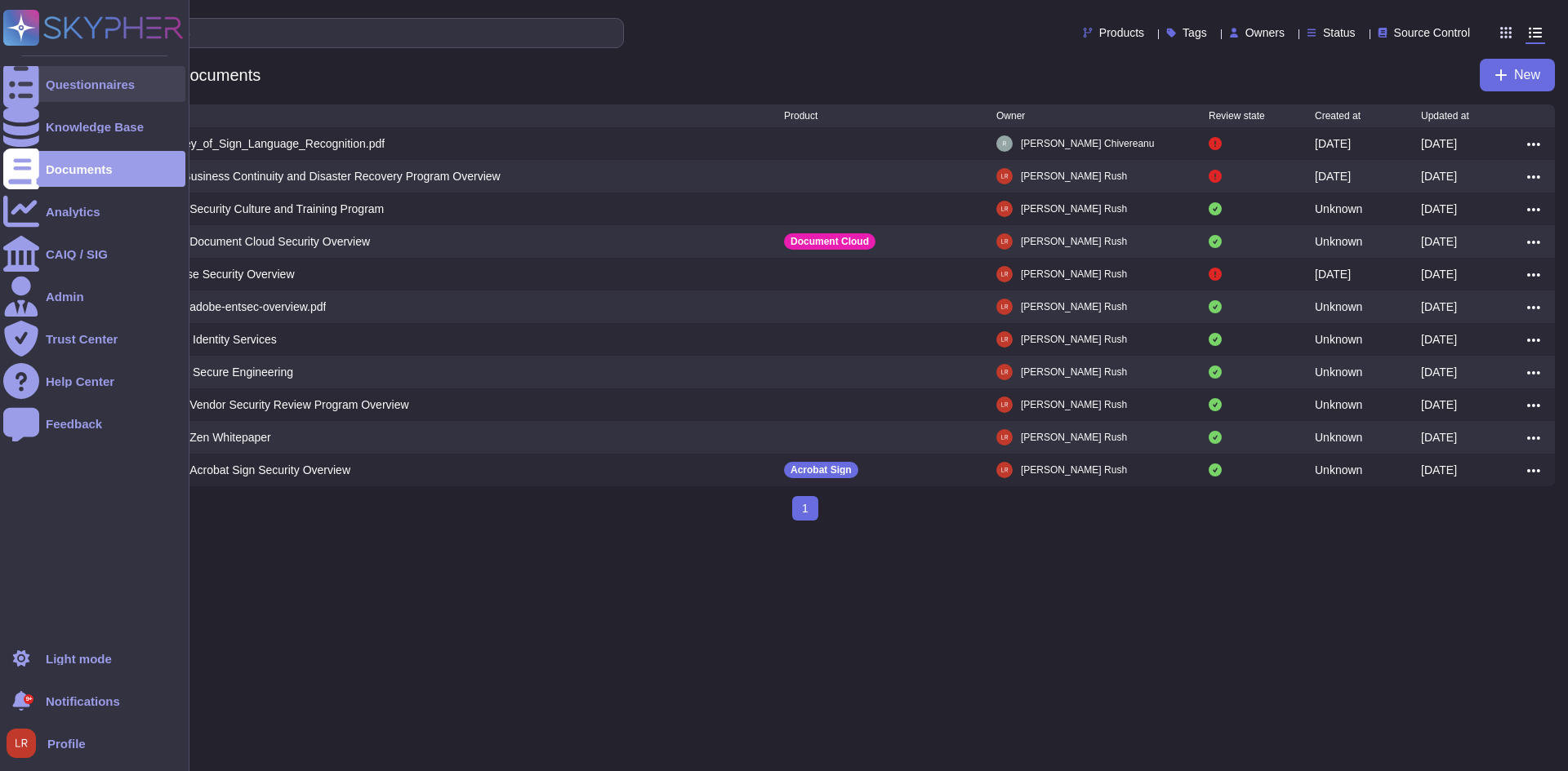
click at [20, 86] on icon at bounding box center [20, 85] width 36 height 48
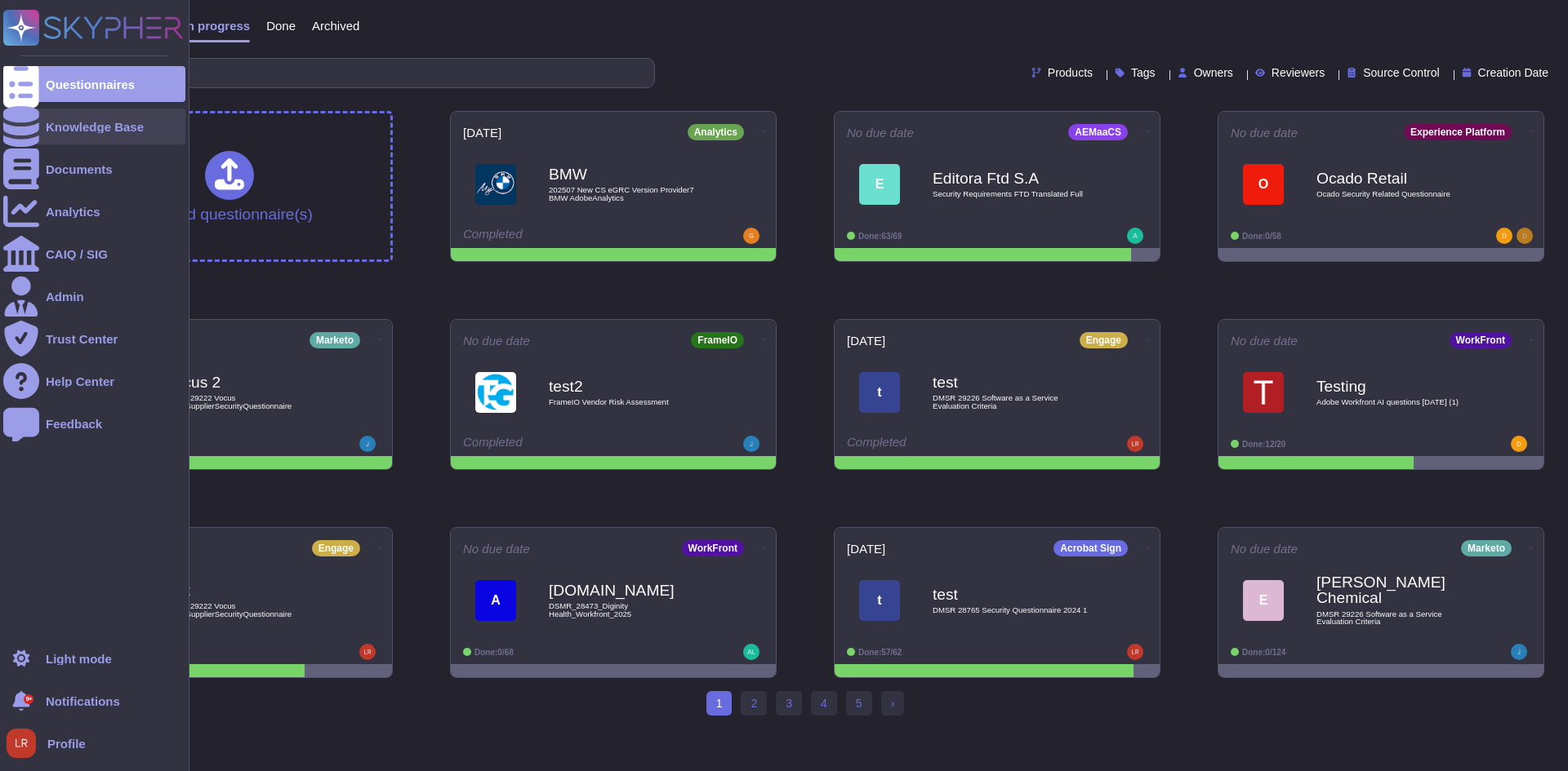
click at [58, 126] on div "Knowledge Base" at bounding box center [94, 126] width 98 height 13
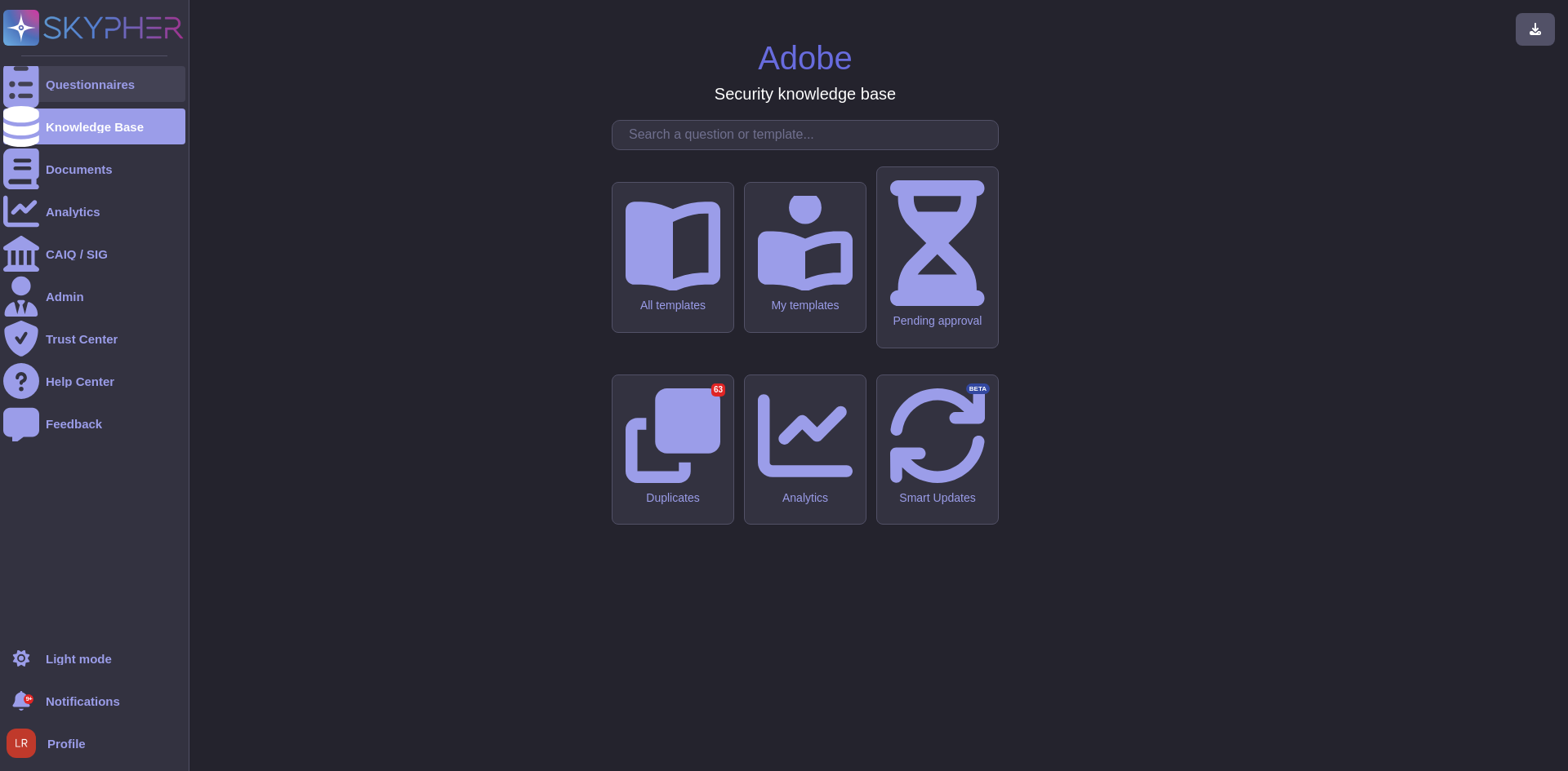
click at [28, 80] on icon at bounding box center [20, 85] width 36 height 48
